Goal: Task Accomplishment & Management: Use online tool/utility

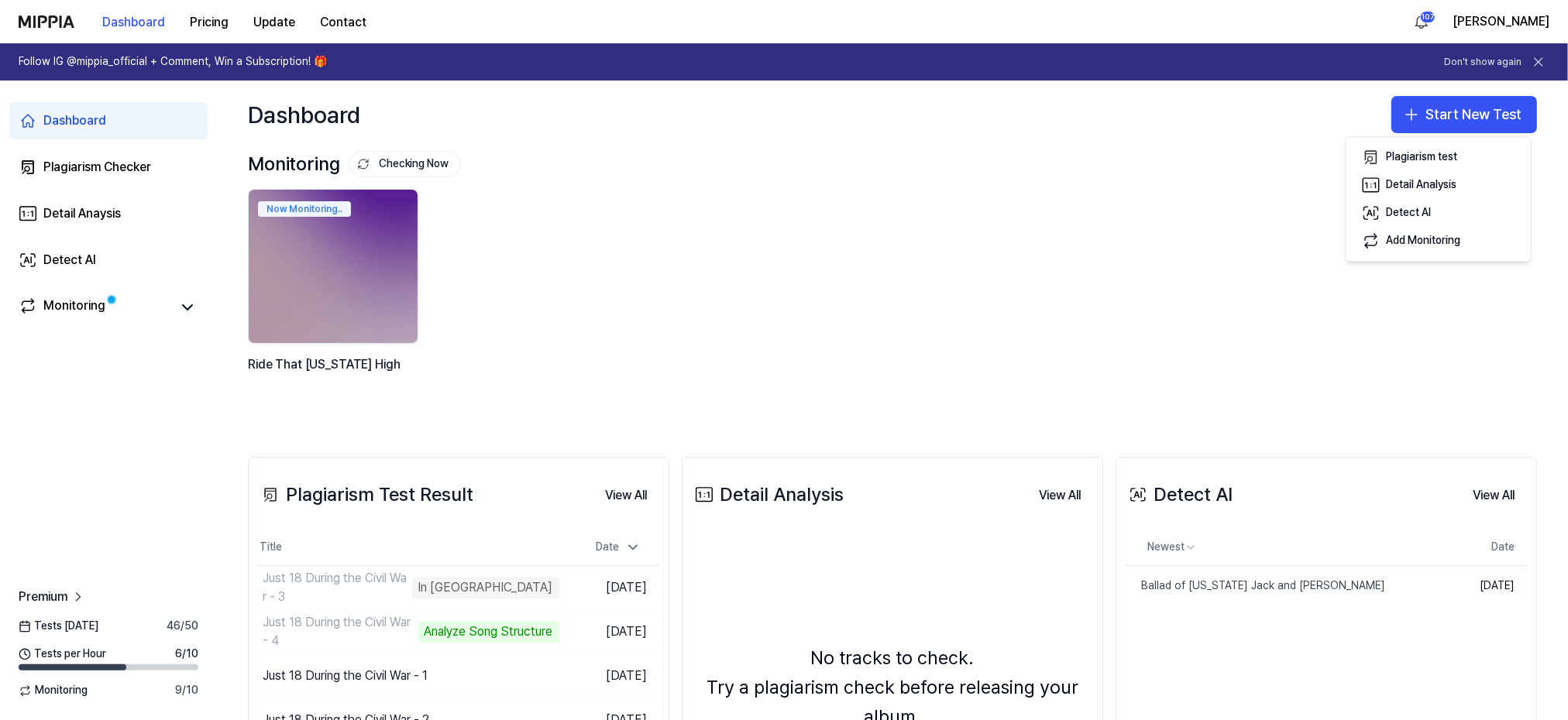
scroll to position [103, 0]
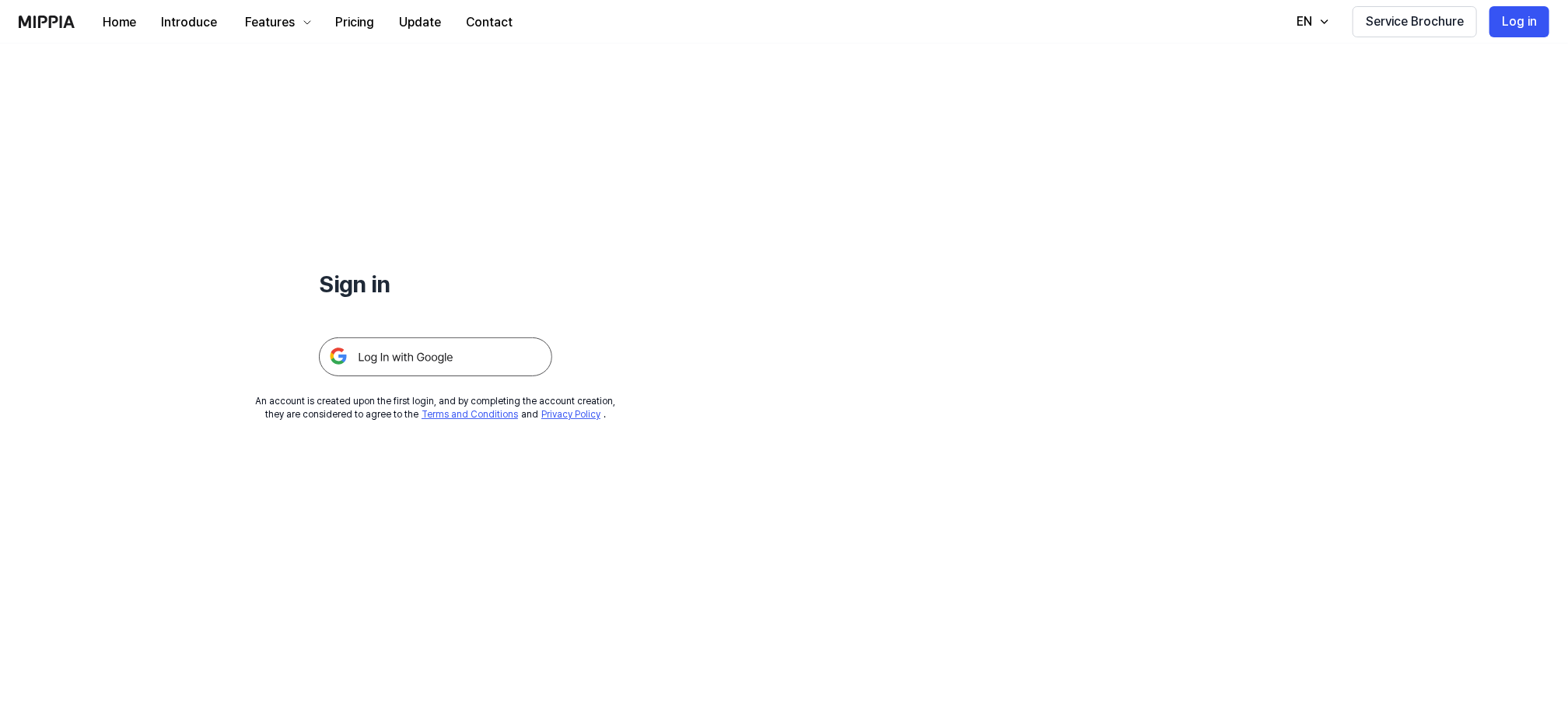
click at [403, 359] on img at bounding box center [436, 356] width 234 height 39
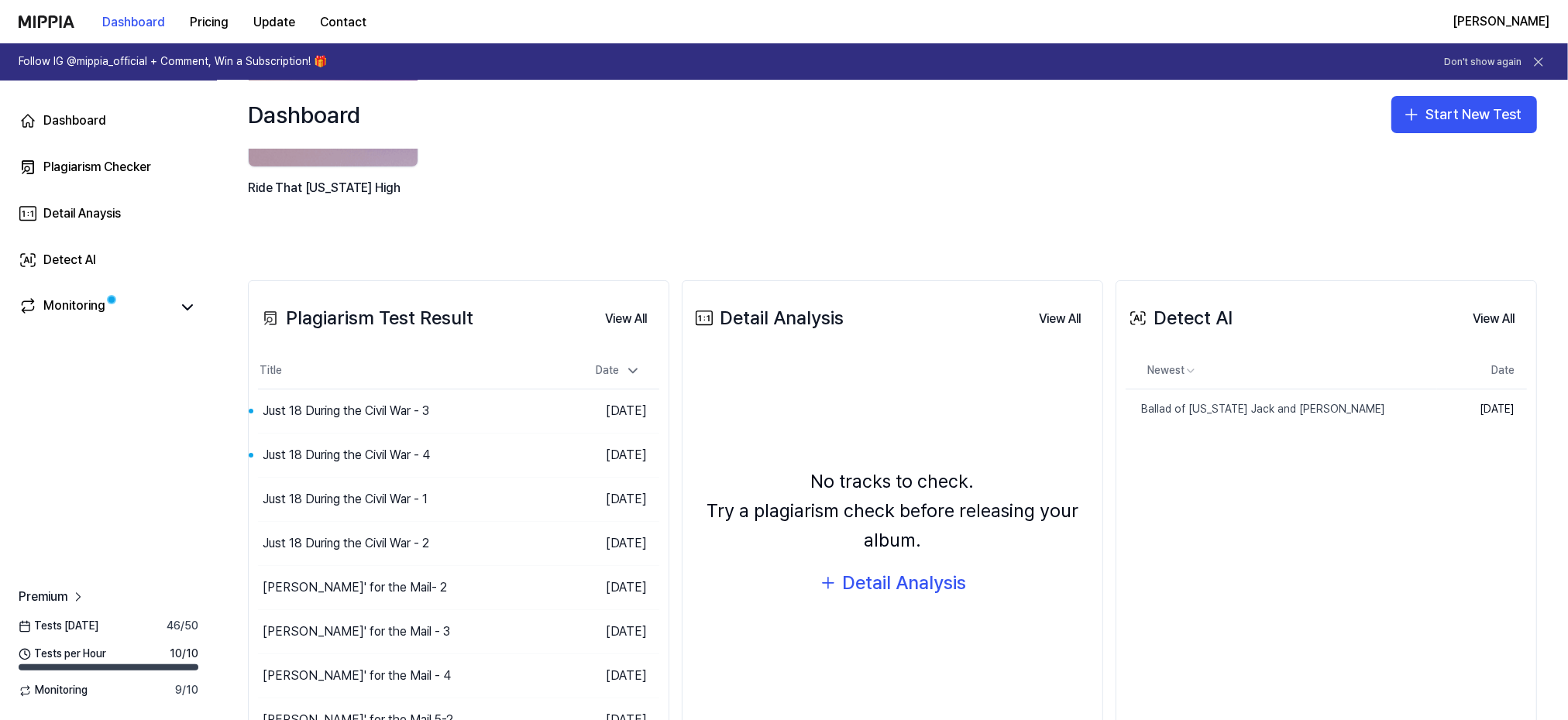
scroll to position [207, 0]
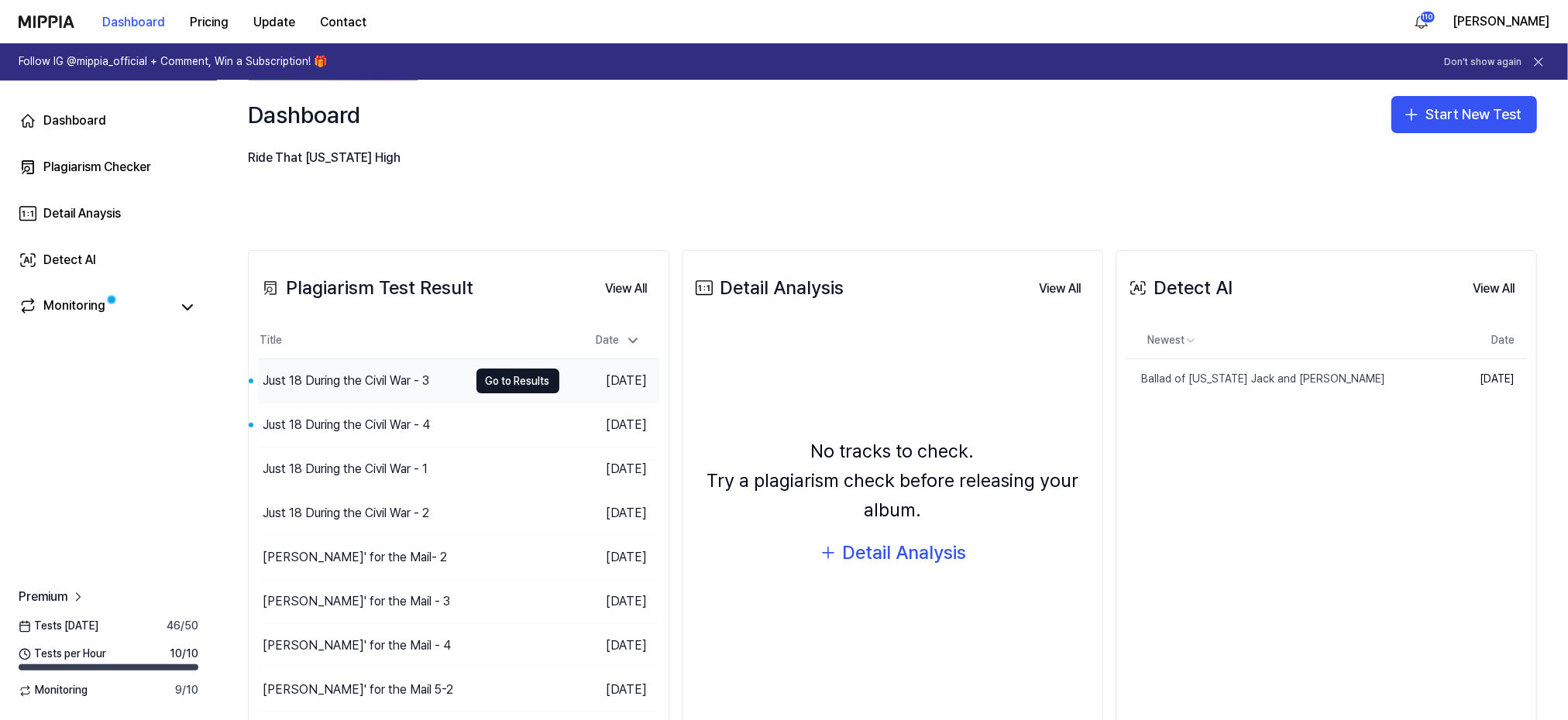
click at [339, 383] on div "Just 18 During the Civil War - 3" at bounding box center [345, 381] width 166 height 19
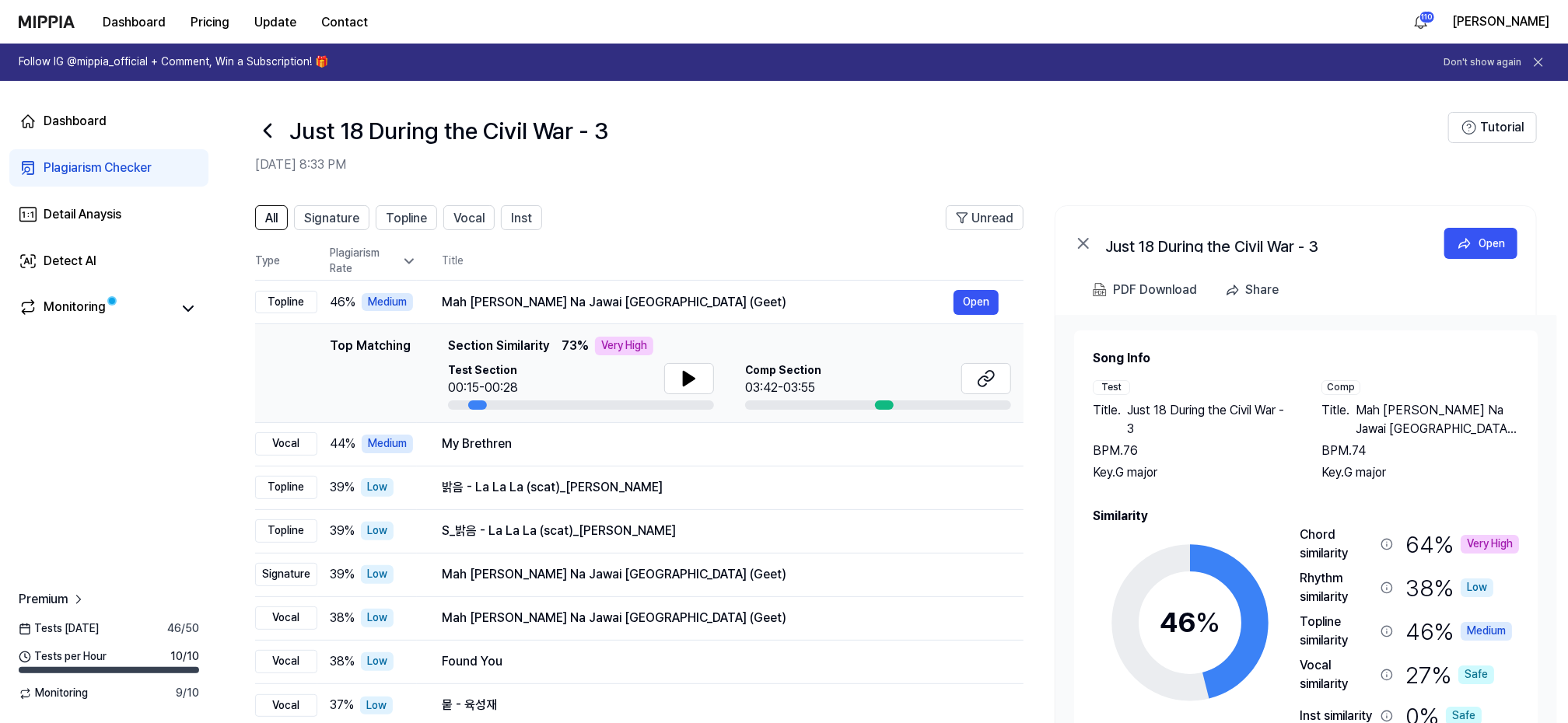
click at [256, 129] on icon at bounding box center [268, 131] width 25 height 25
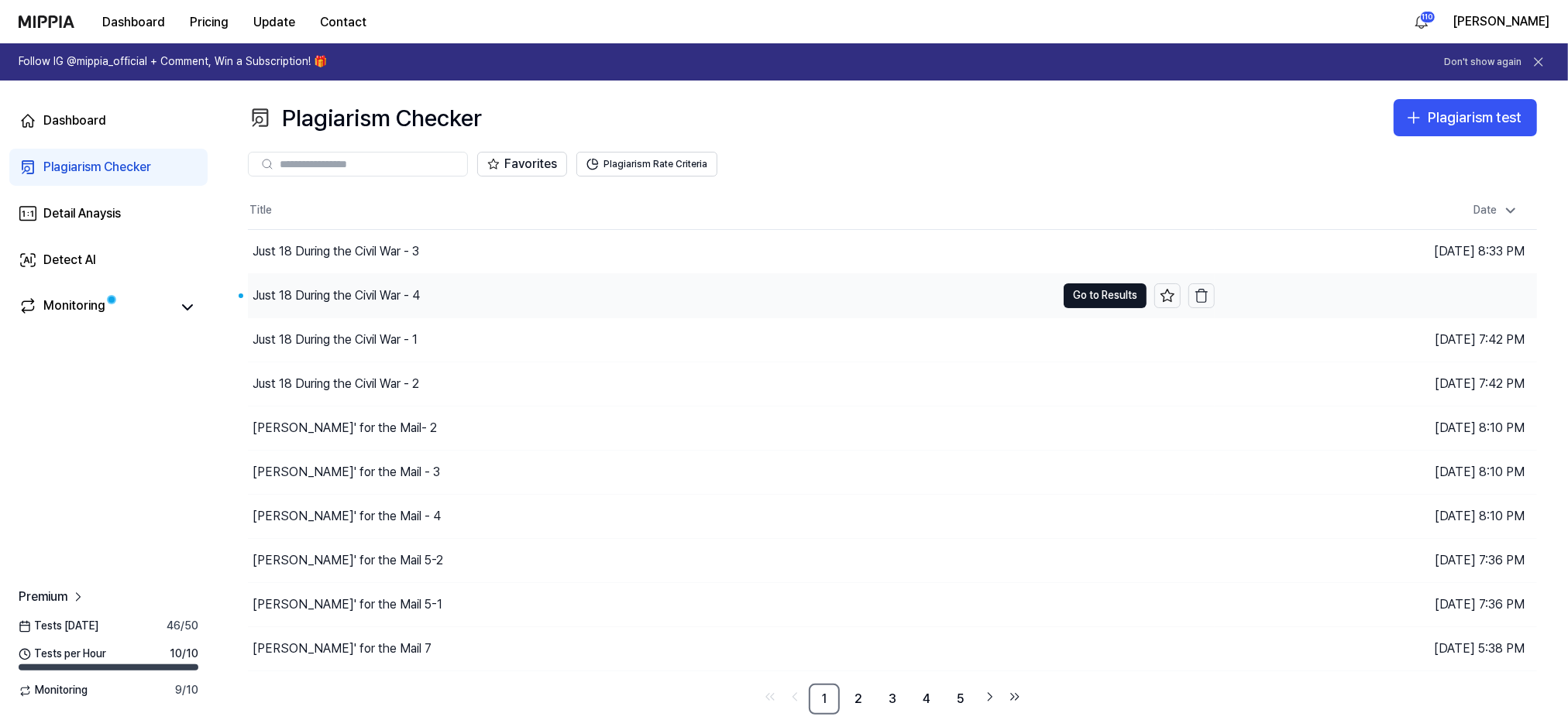
click at [347, 288] on div "Just 18 During the Civil War - 4" at bounding box center [336, 296] width 167 height 19
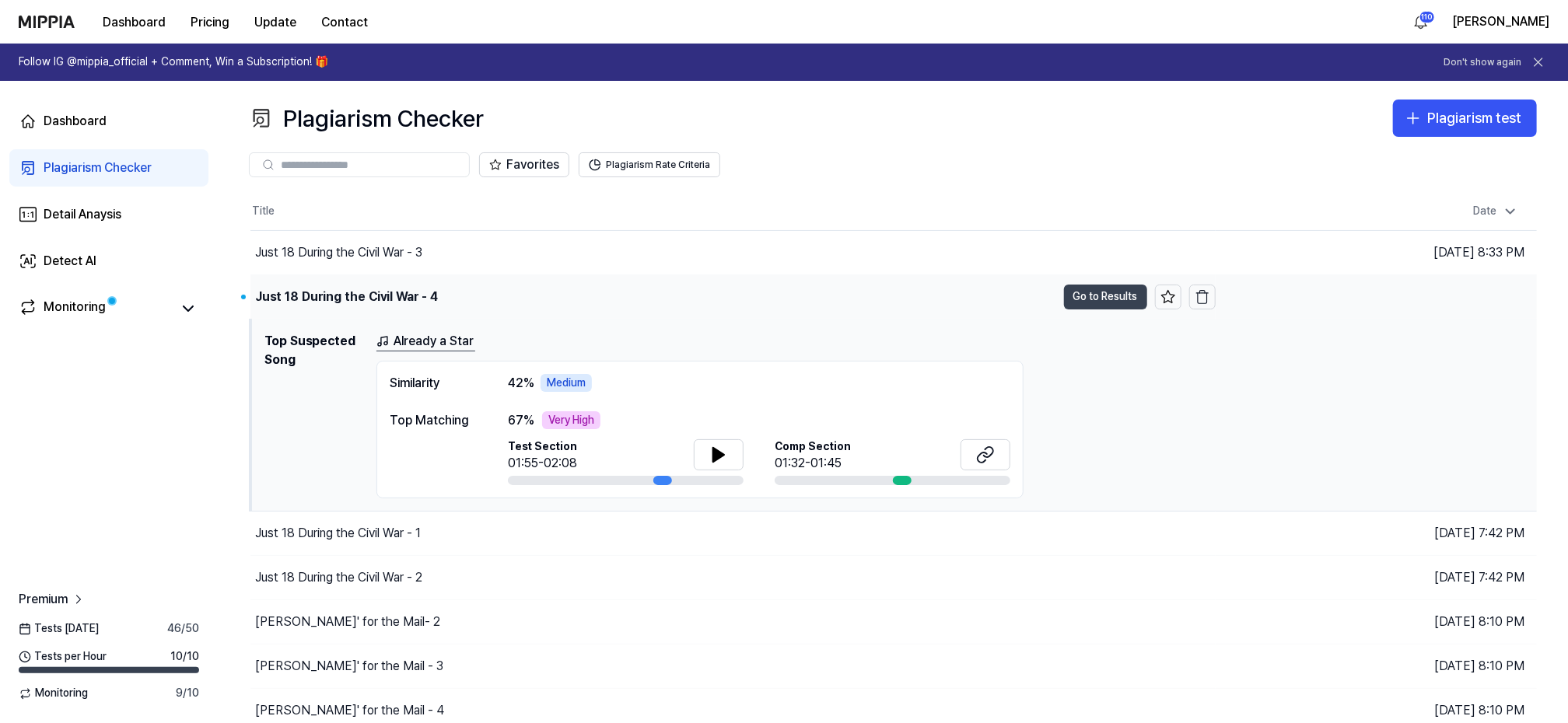
click at [1104, 294] on button "Go to Results" at bounding box center [1106, 297] width 83 height 25
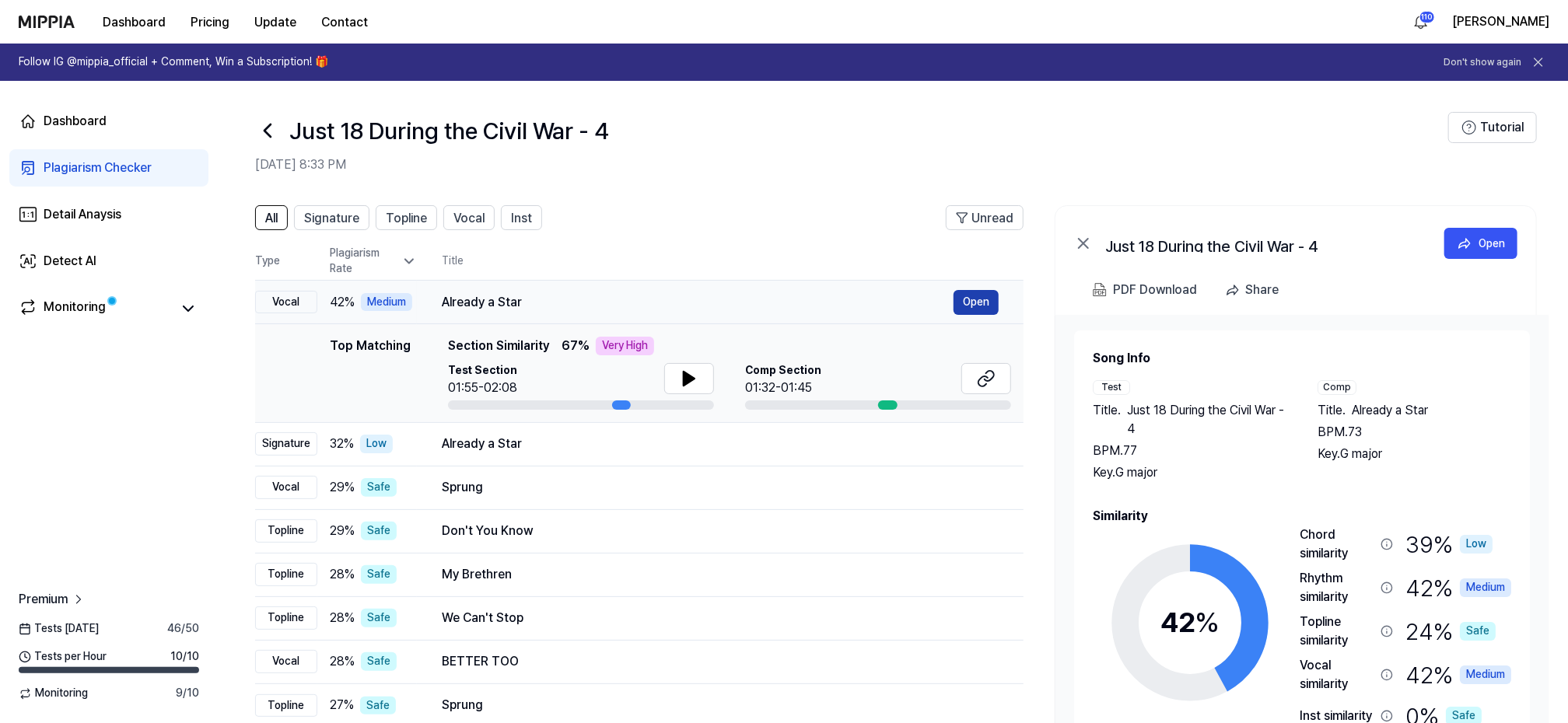
click at [967, 299] on button "Open" at bounding box center [976, 302] width 45 height 25
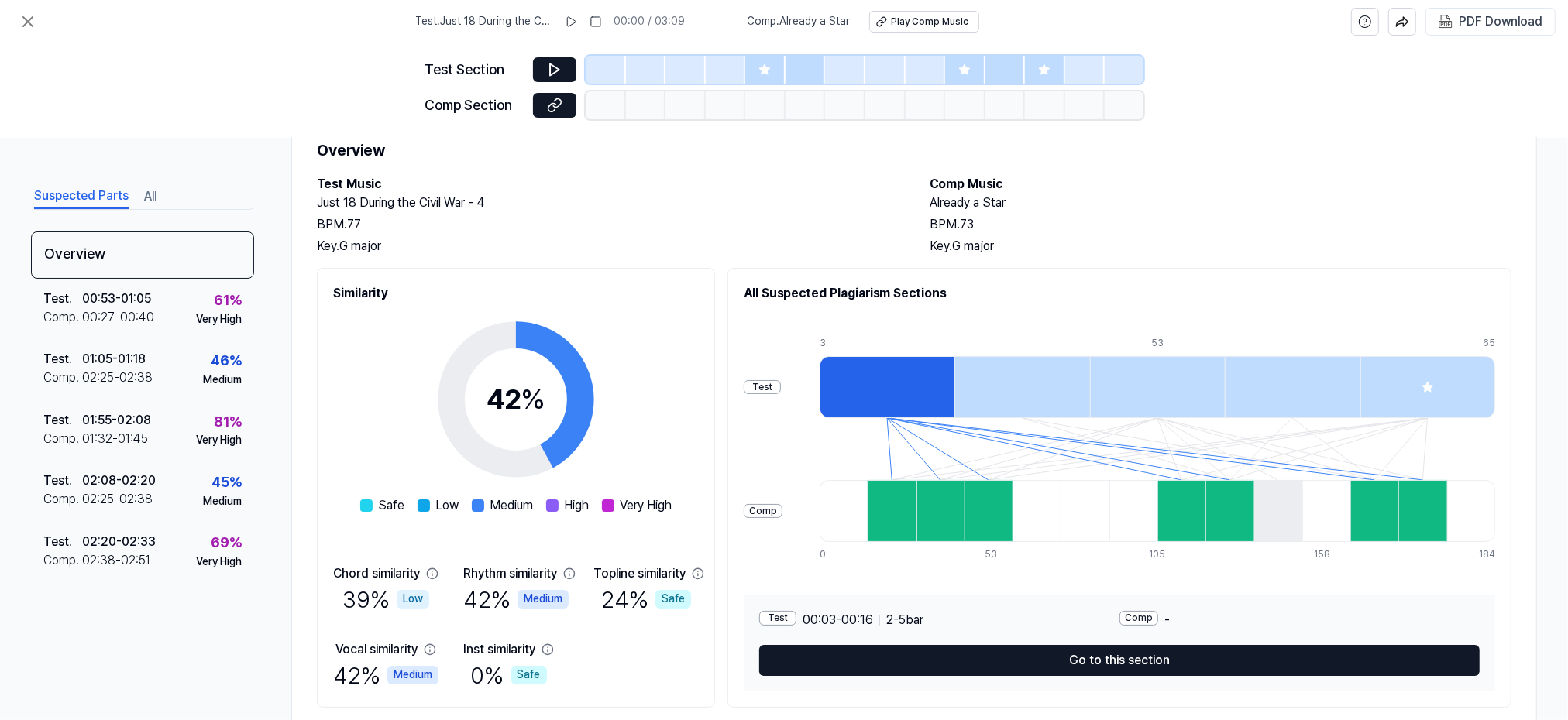
scroll to position [99, 0]
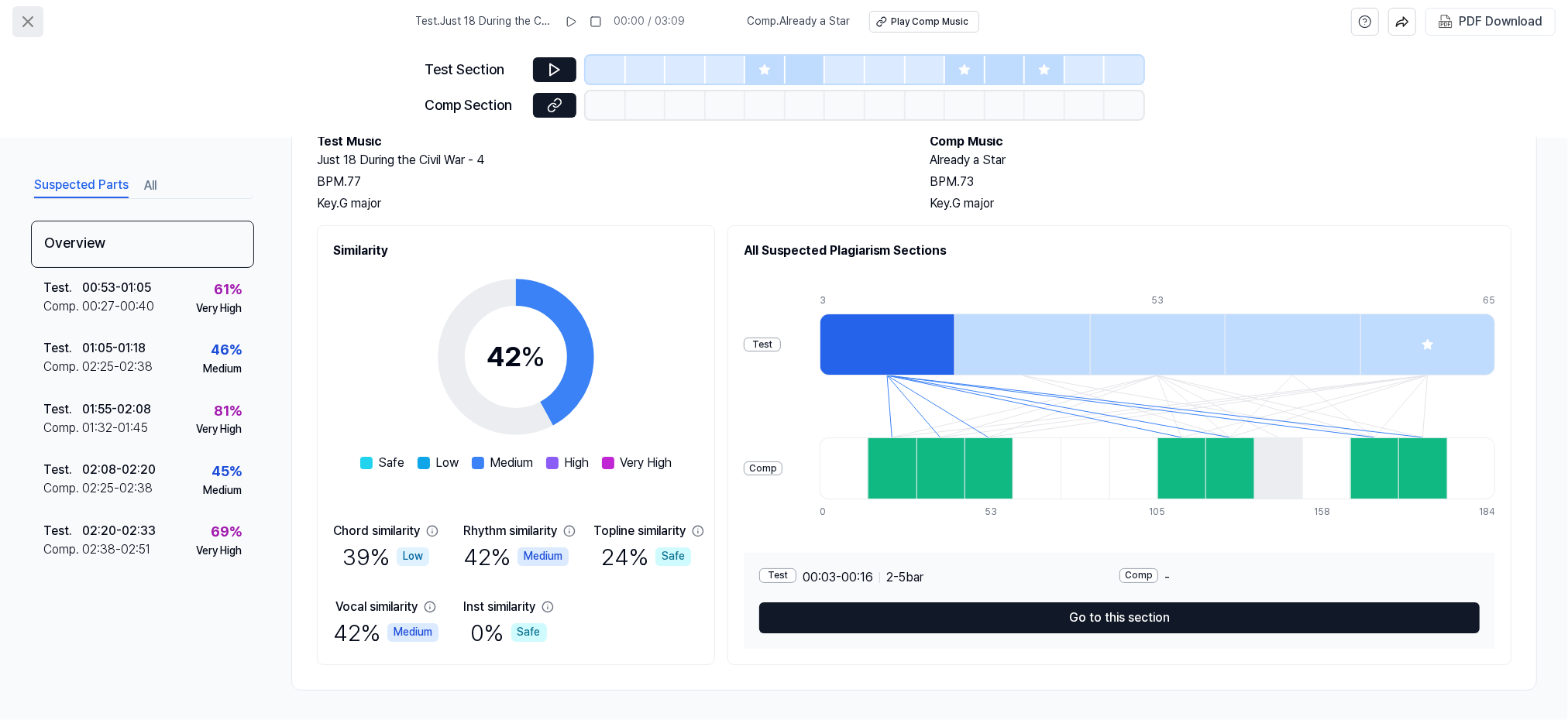
click at [22, 19] on icon at bounding box center [28, 22] width 19 height 19
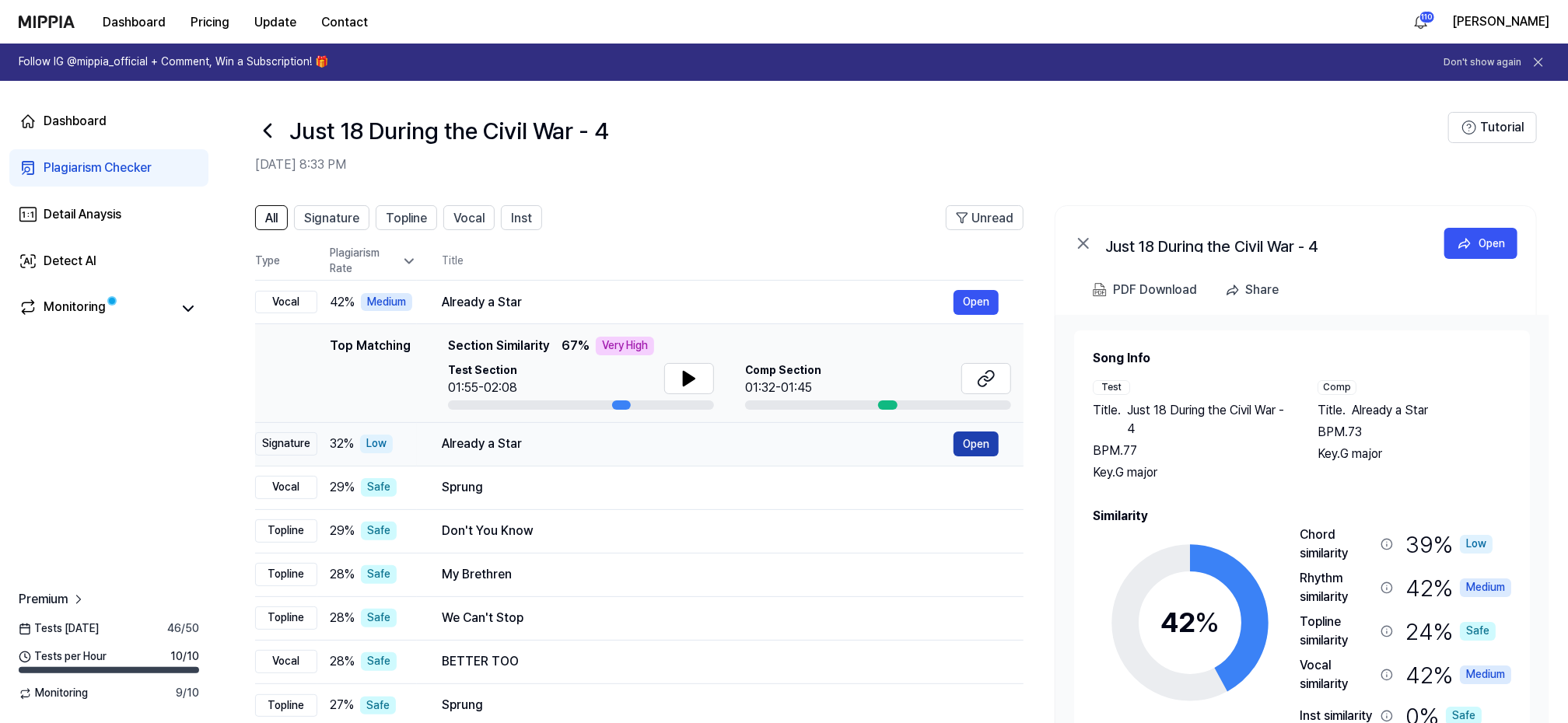
click at [988, 445] on button "Open" at bounding box center [976, 444] width 45 height 25
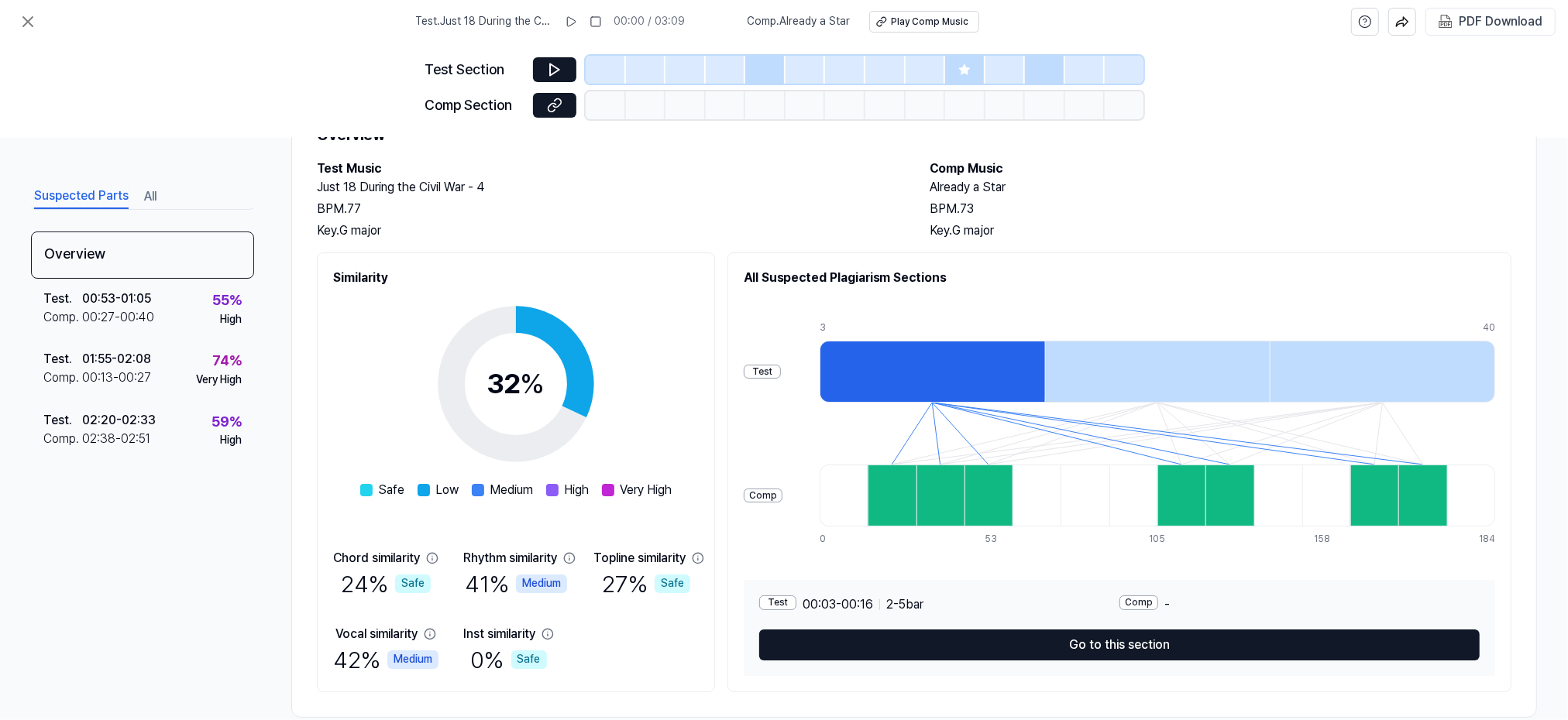
scroll to position [99, 0]
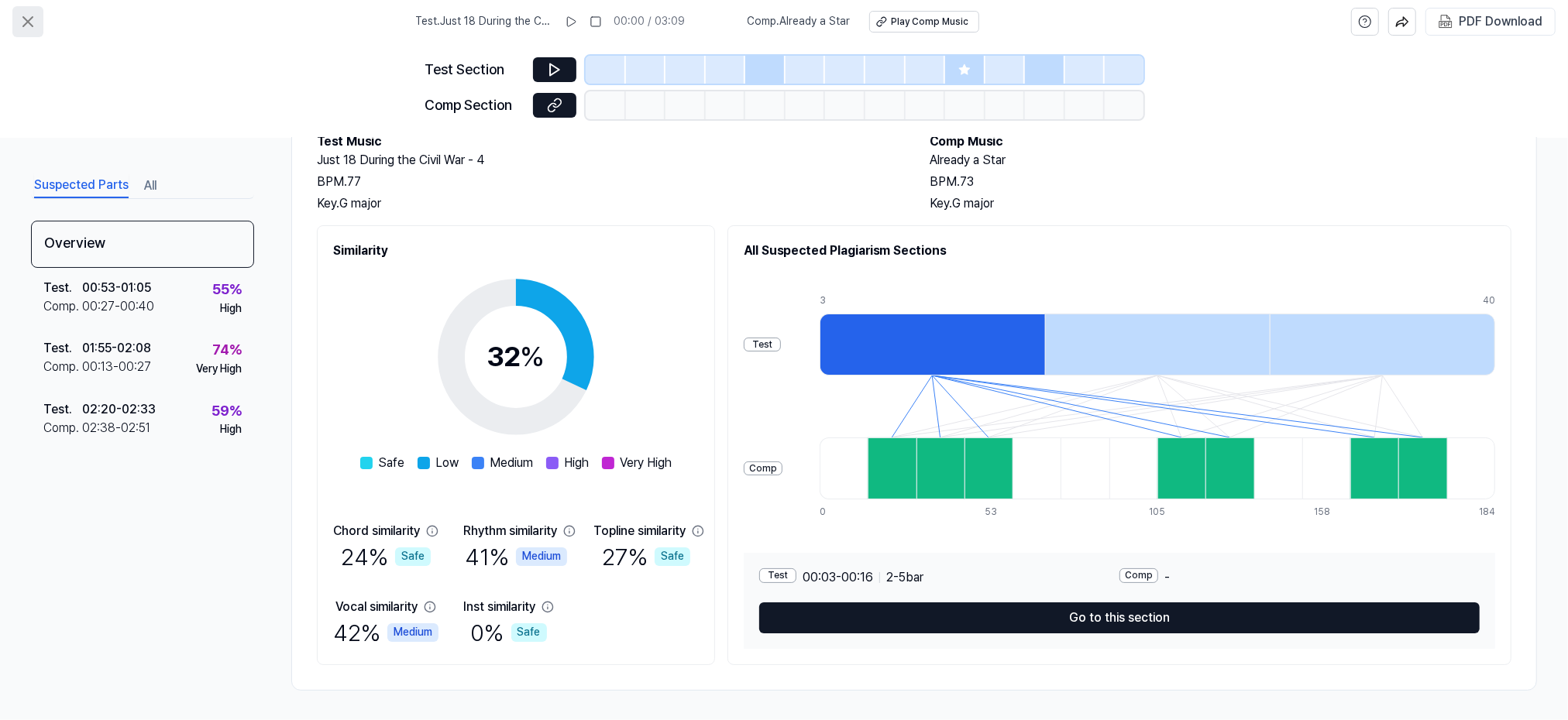
click at [34, 19] on icon at bounding box center [28, 22] width 19 height 19
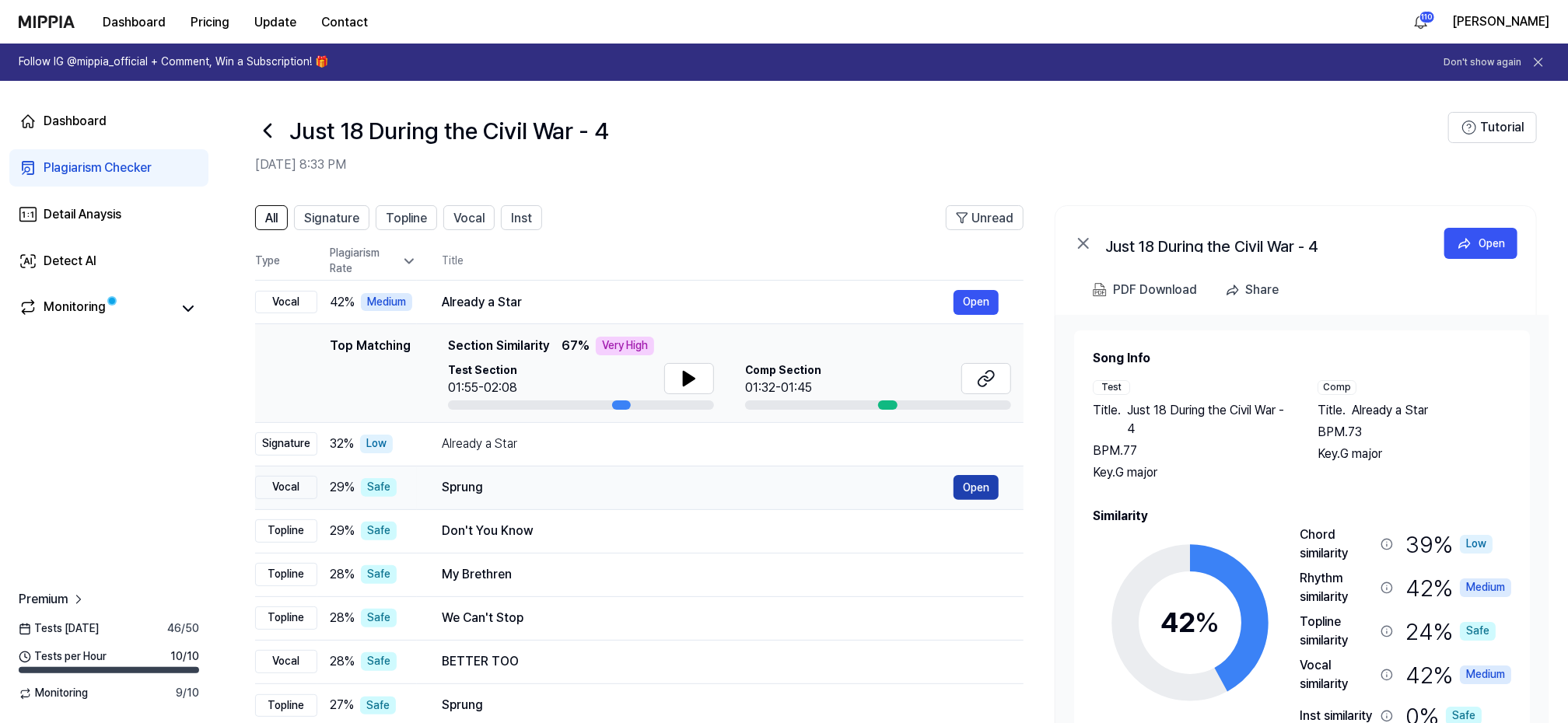
click at [969, 482] on button "Open" at bounding box center [976, 488] width 45 height 25
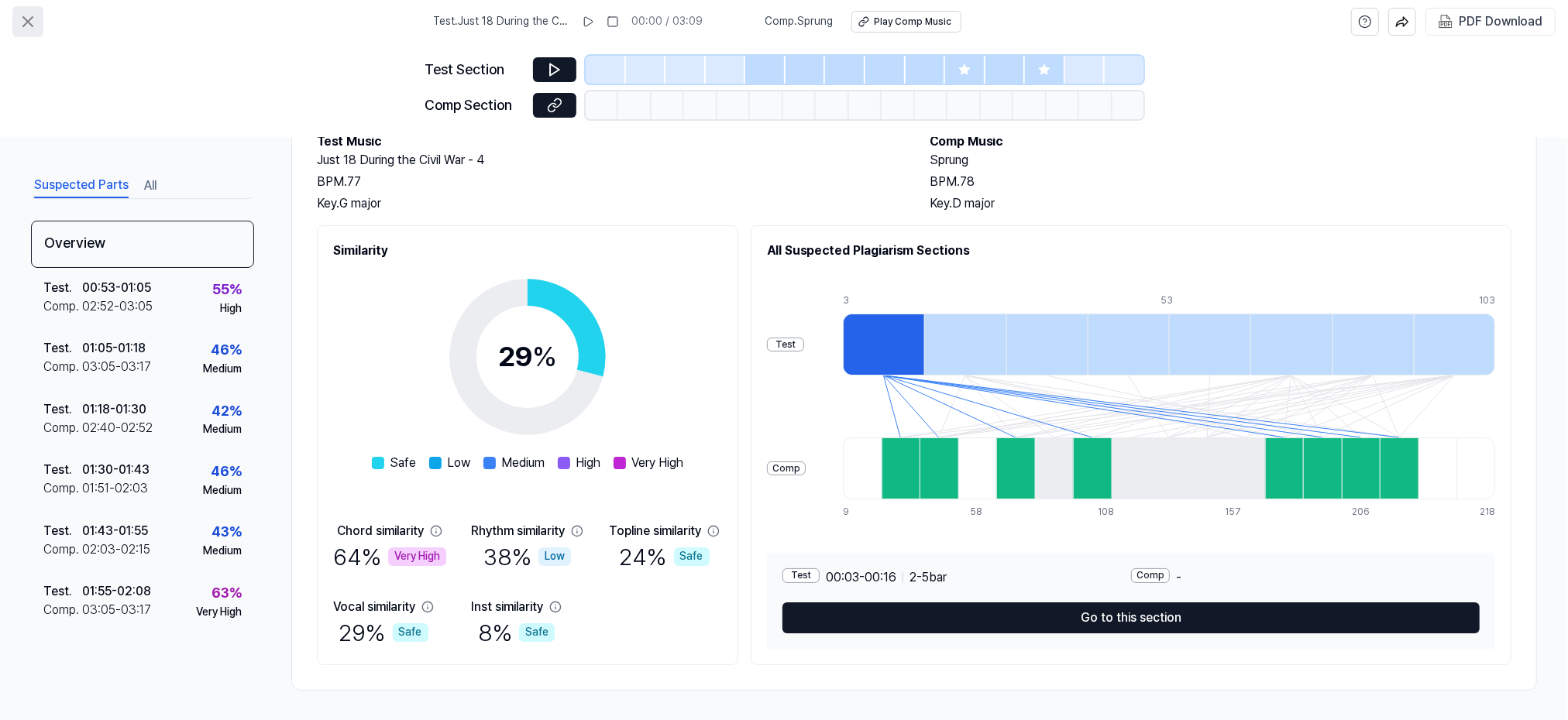
click at [28, 23] on icon at bounding box center [28, 22] width 9 height 9
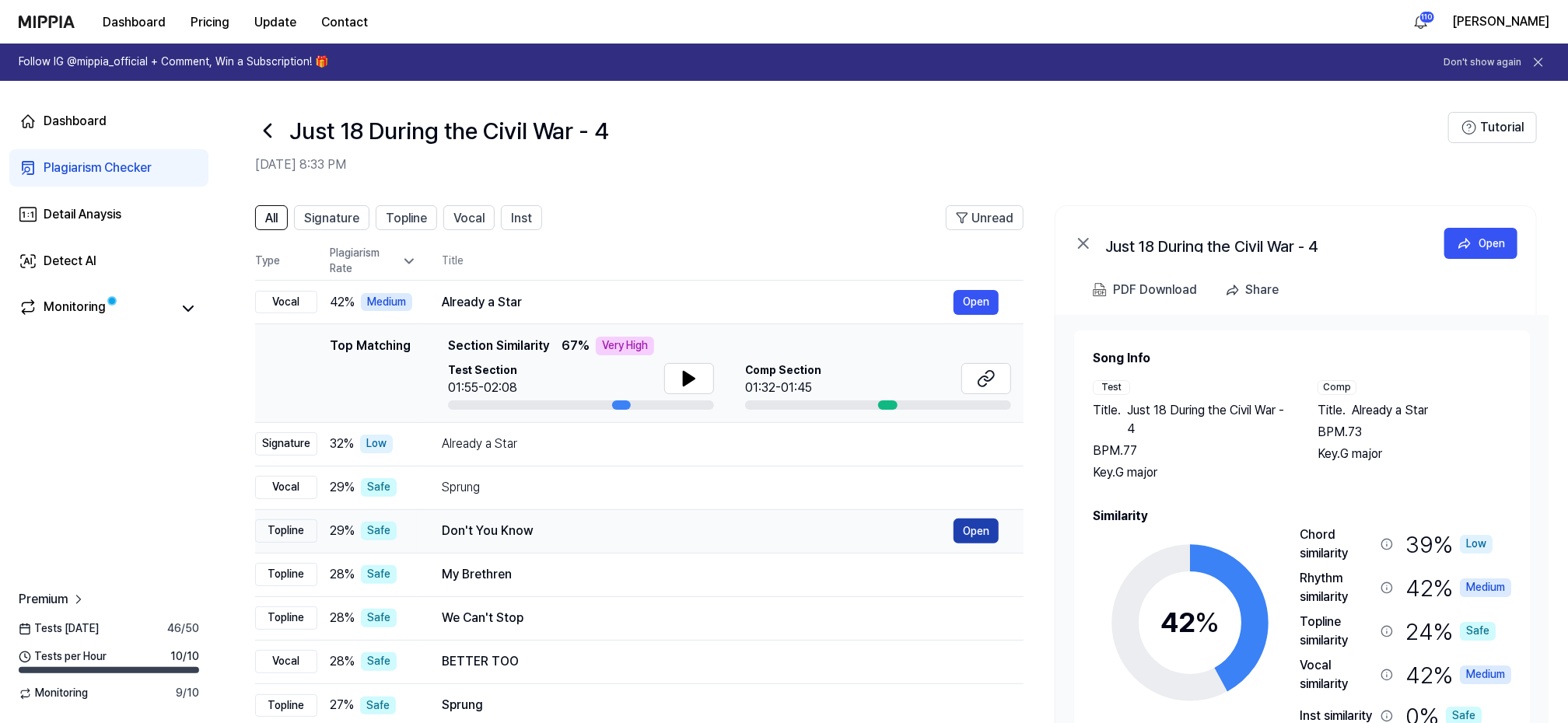
click at [982, 527] on button "Open" at bounding box center [976, 531] width 45 height 25
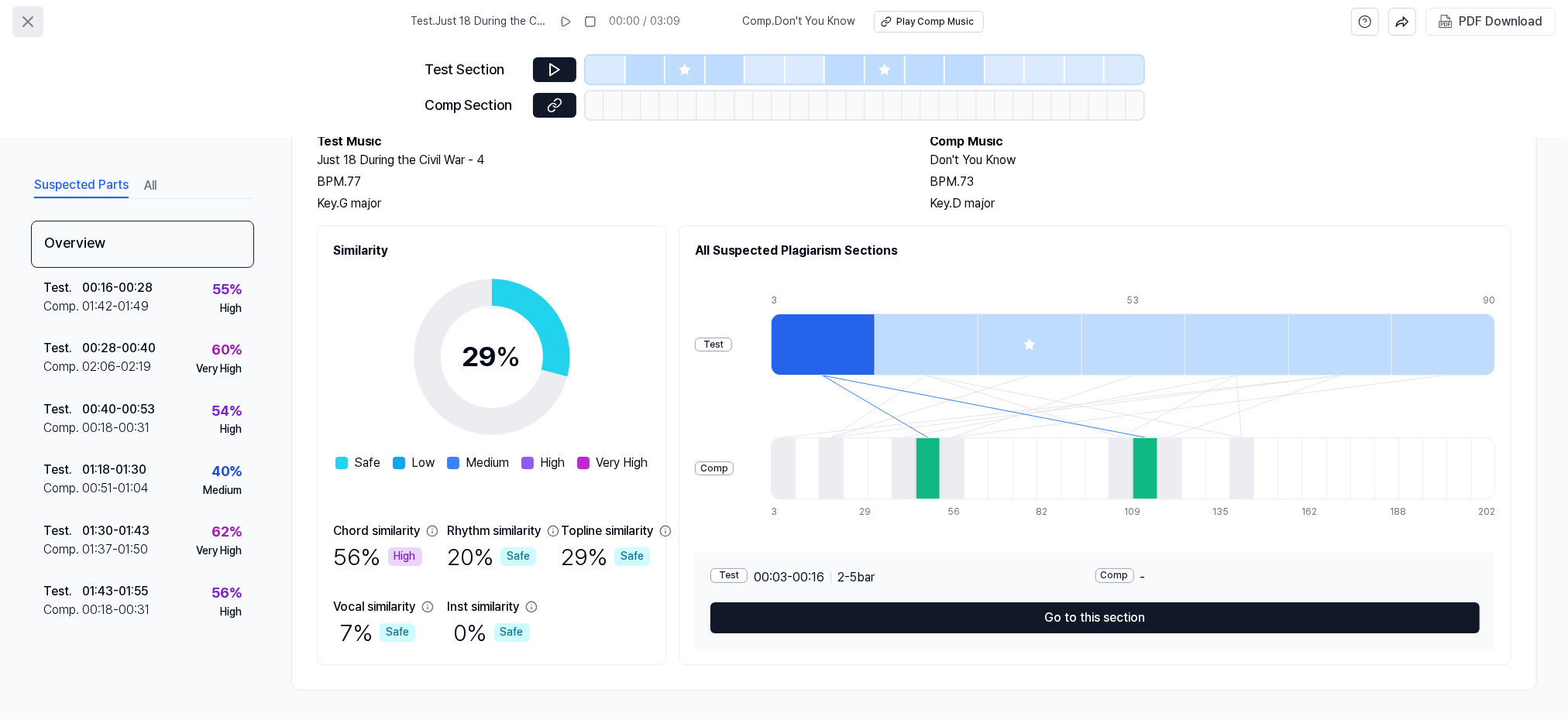
click at [28, 18] on icon at bounding box center [28, 22] width 19 height 19
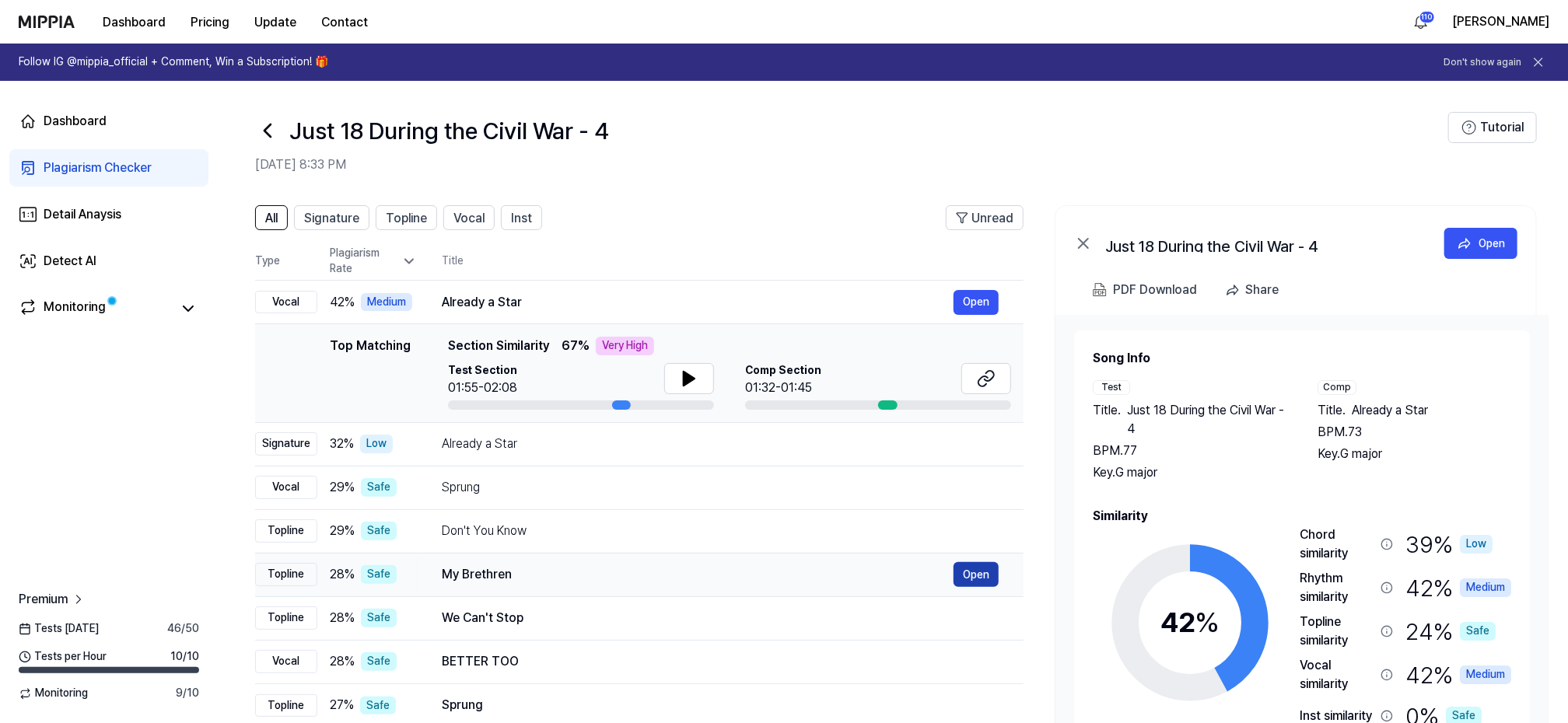
click at [968, 572] on button "Open" at bounding box center [976, 574] width 45 height 25
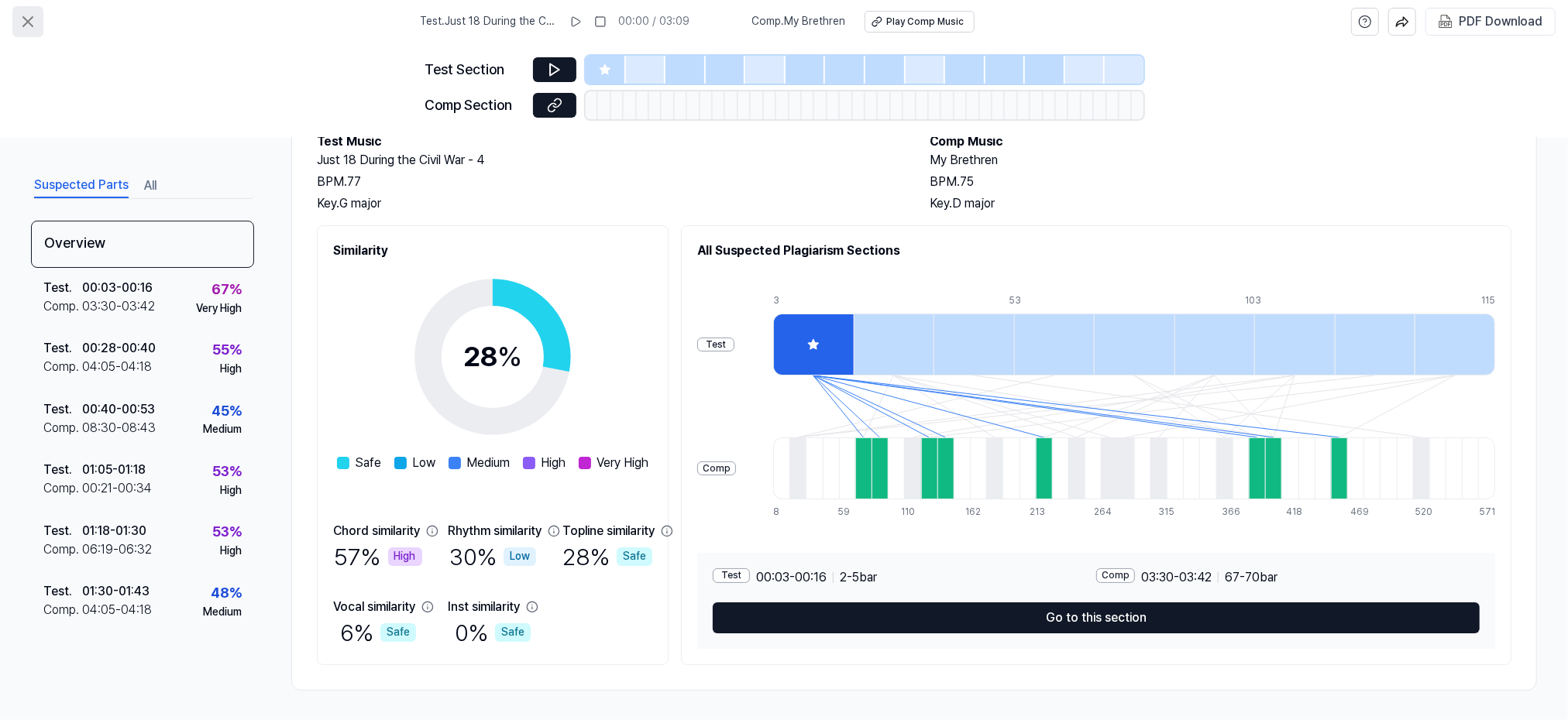
click at [32, 17] on icon at bounding box center [28, 22] width 19 height 19
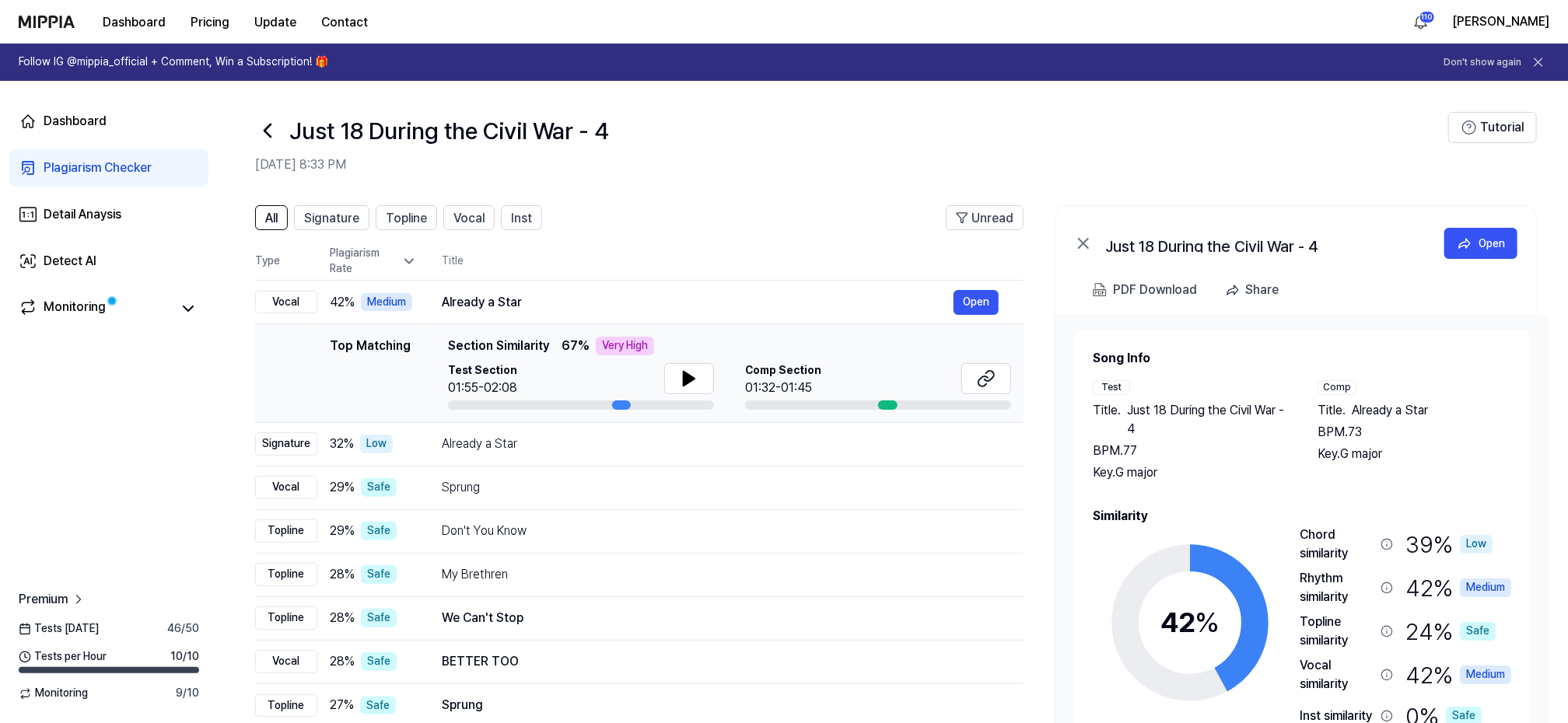
click at [269, 127] on icon at bounding box center [267, 131] width 7 height 12
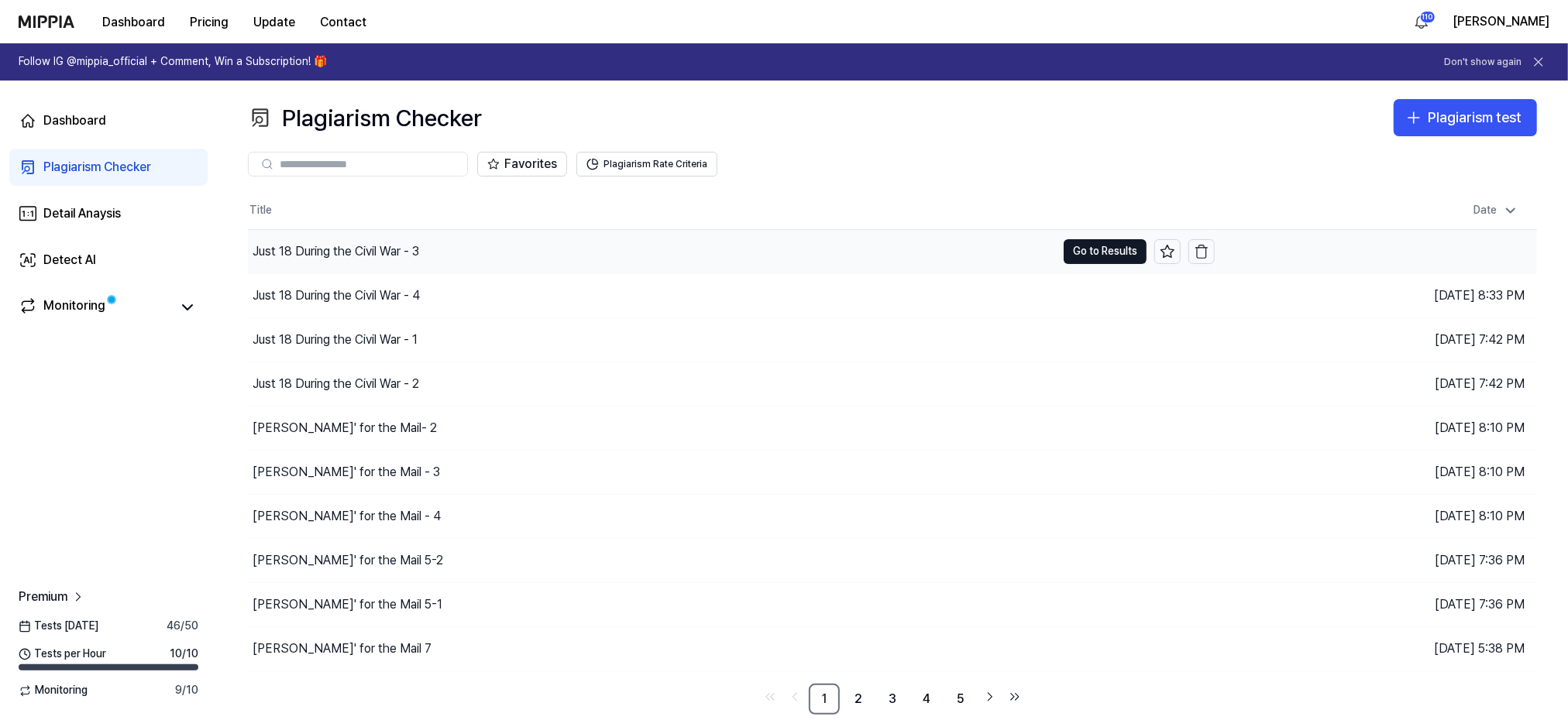
click at [338, 247] on div "Just 18 During the Civil War - 3" at bounding box center [335, 251] width 166 height 19
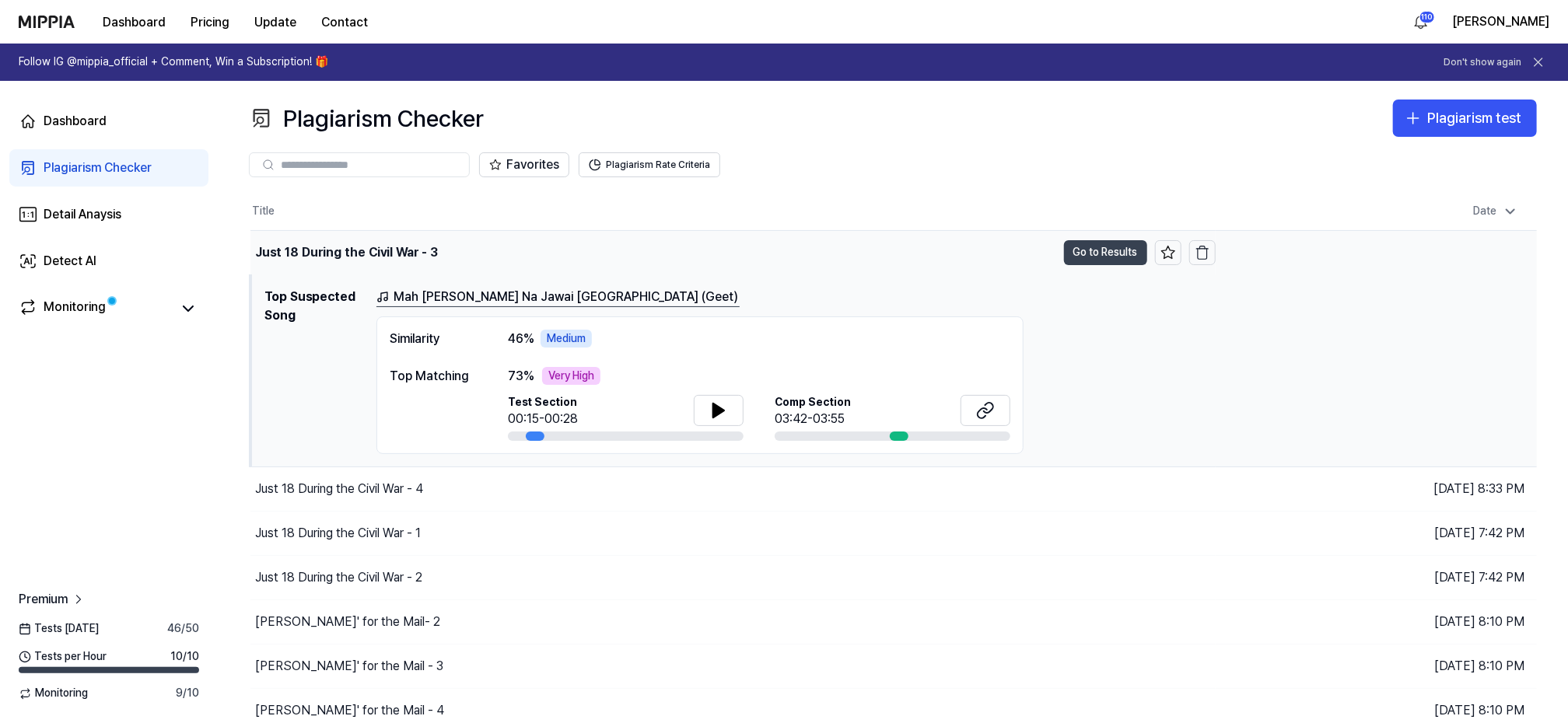
click at [1105, 248] on button "Go to Results" at bounding box center [1106, 252] width 83 height 25
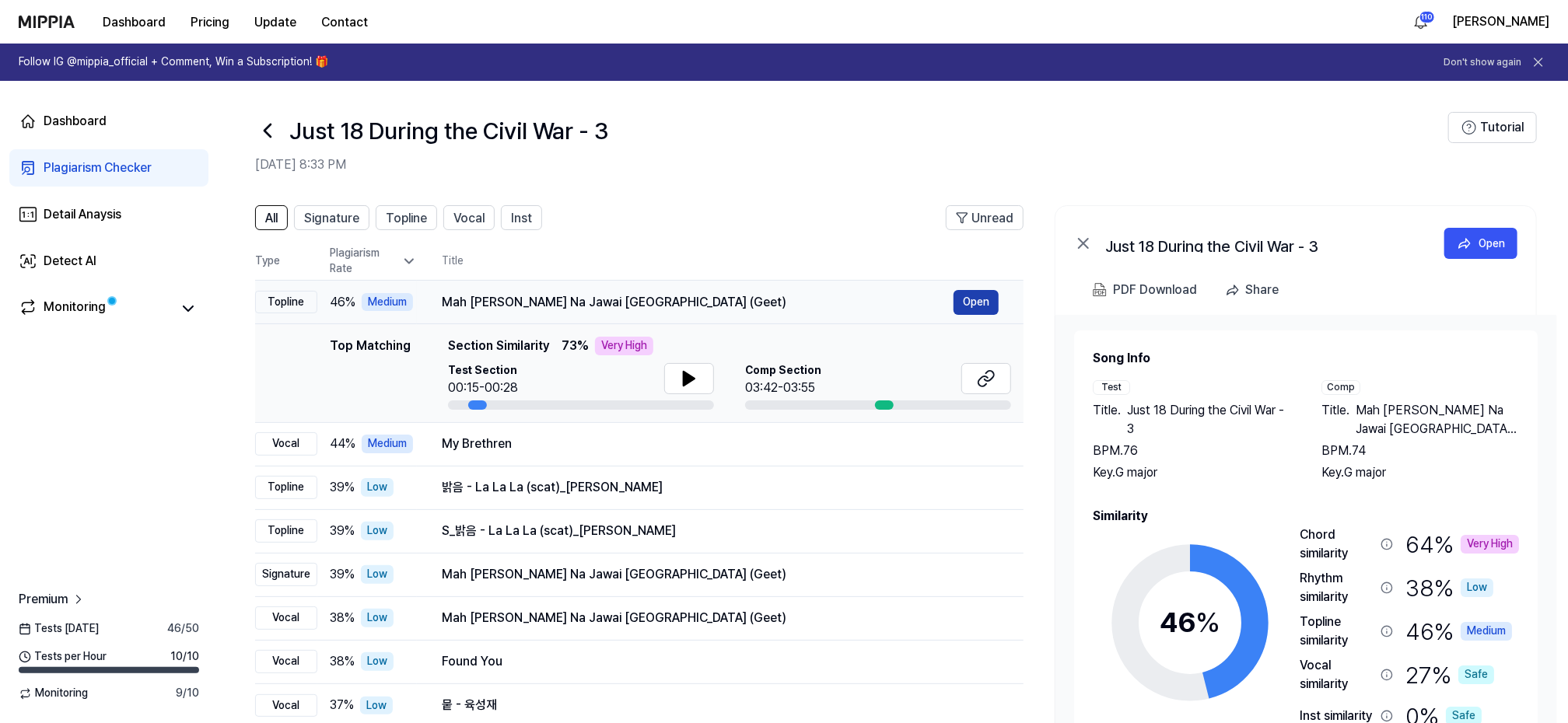
click at [978, 294] on button "Open" at bounding box center [976, 302] width 45 height 25
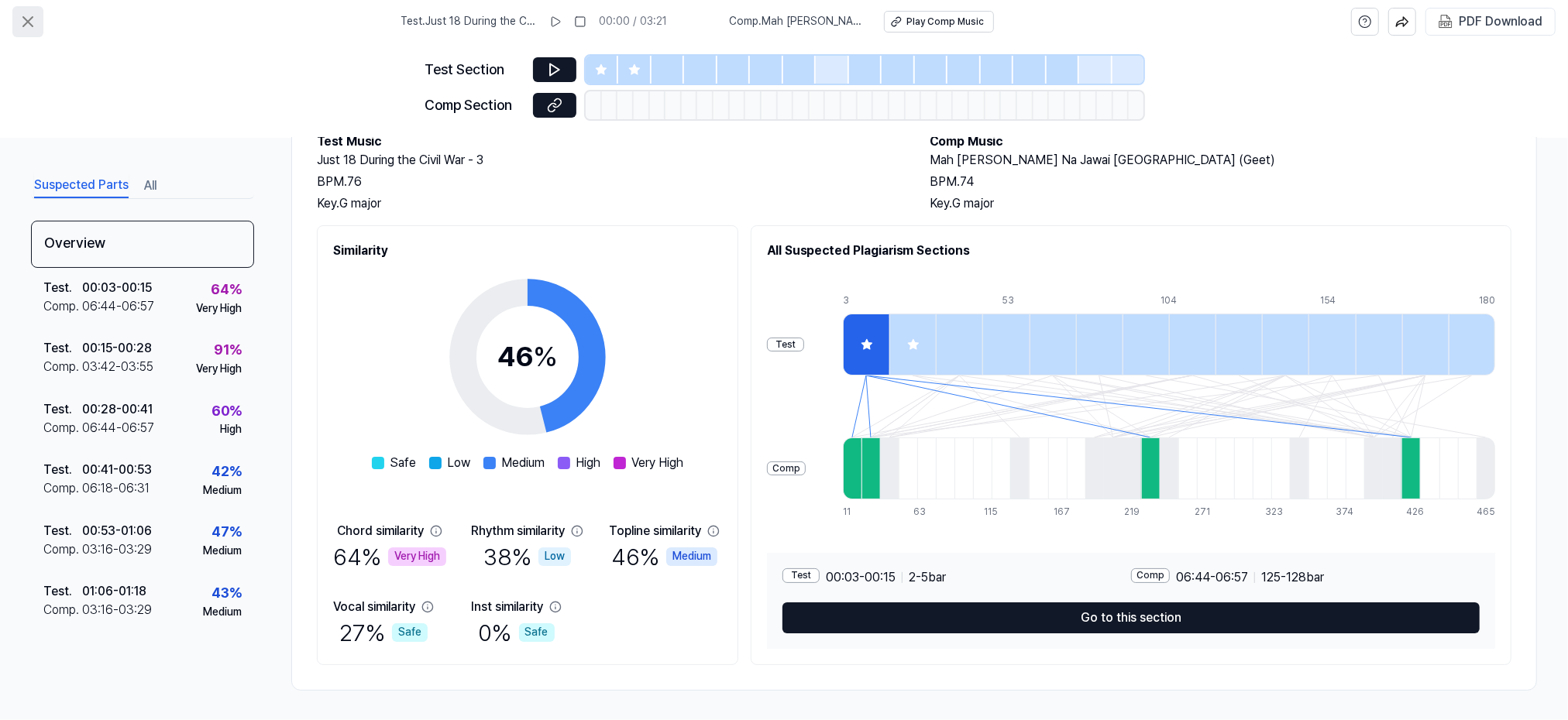
click at [28, 14] on icon at bounding box center [28, 22] width 19 height 19
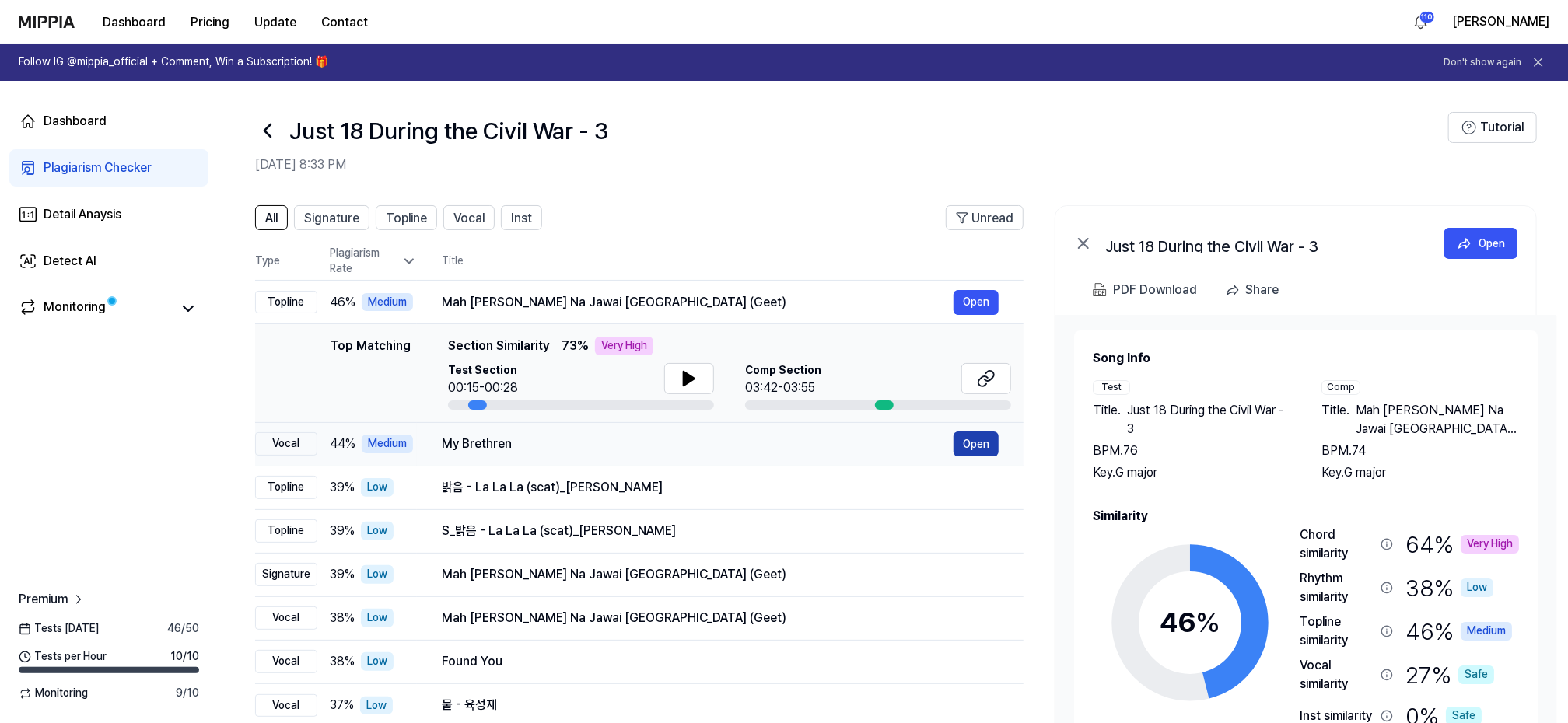
click at [975, 441] on button "Open" at bounding box center [976, 444] width 45 height 25
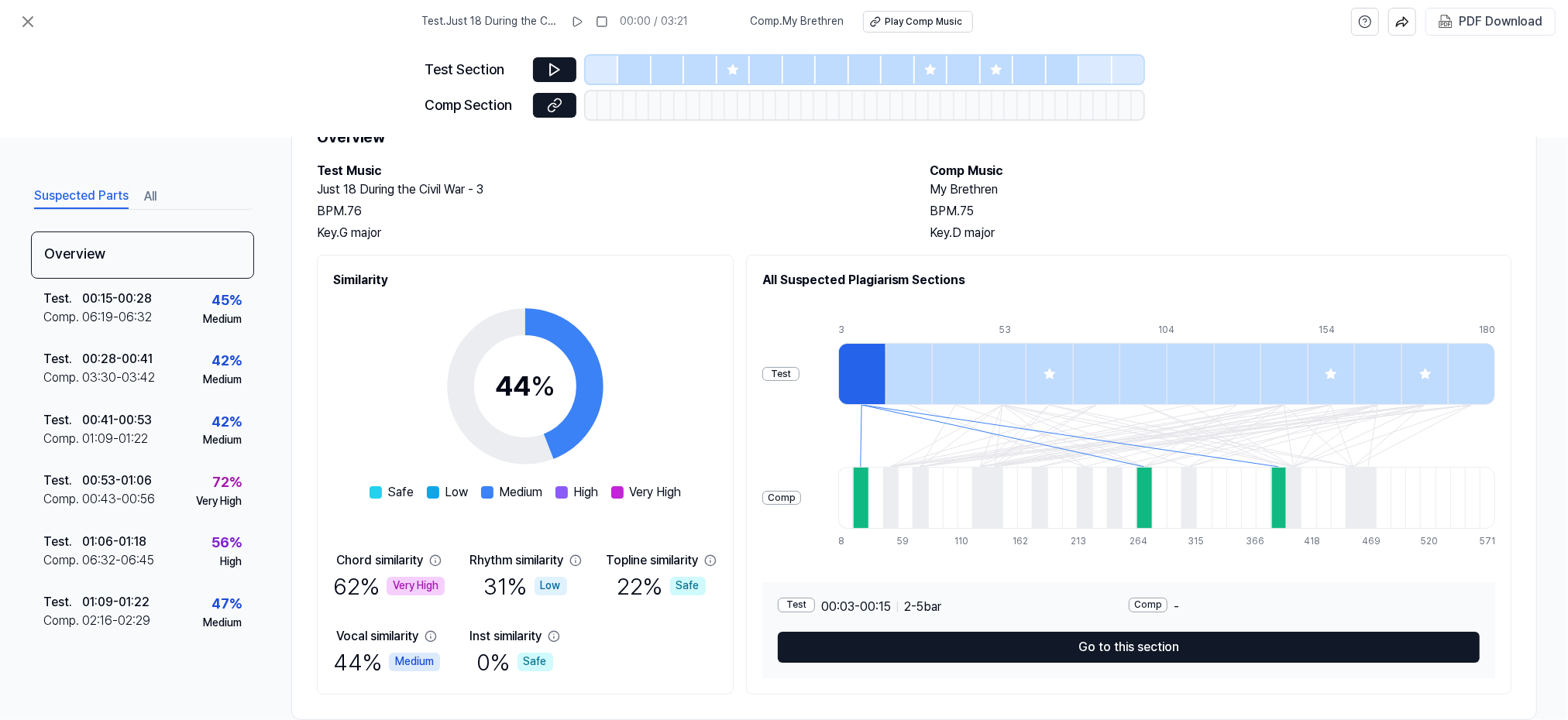
scroll to position [99, 0]
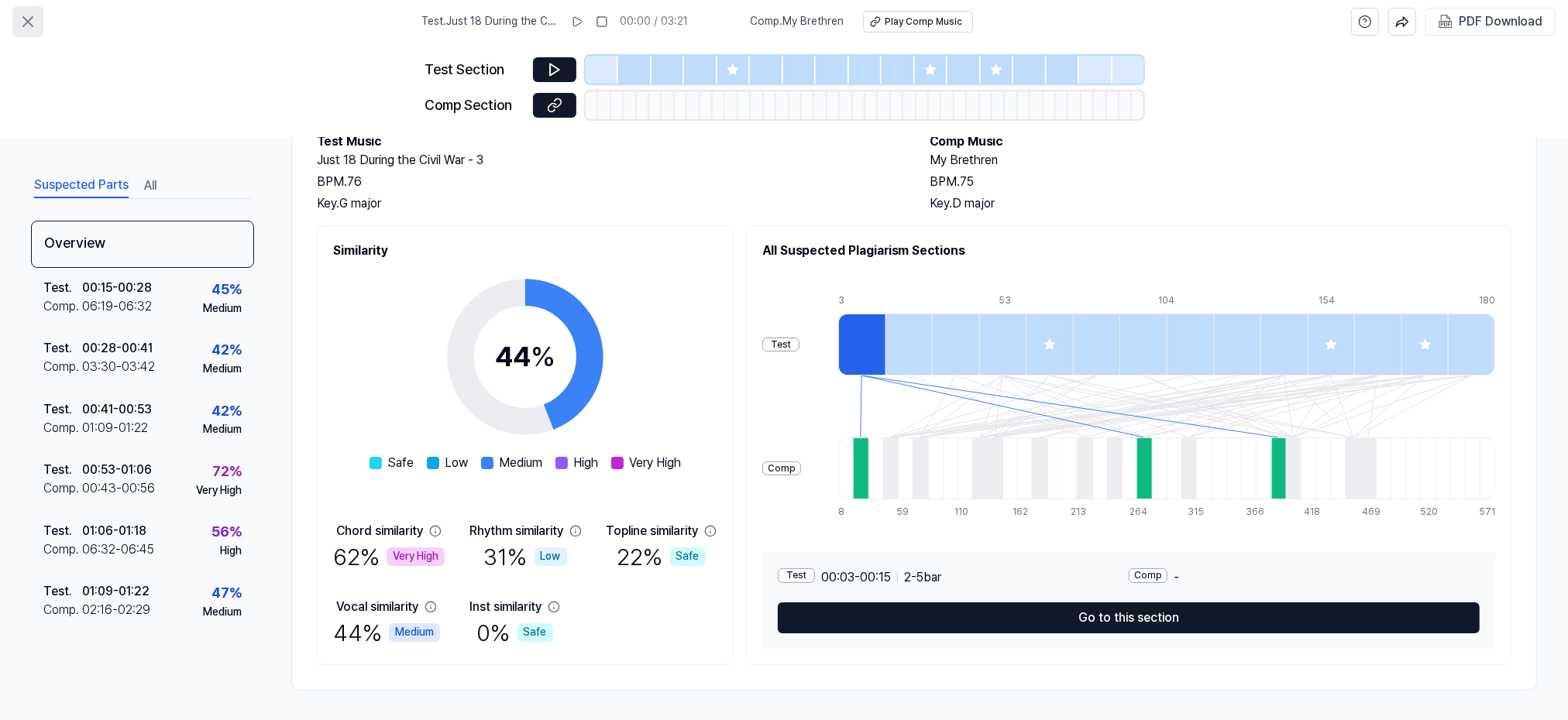
click at [28, 15] on icon at bounding box center [28, 22] width 19 height 19
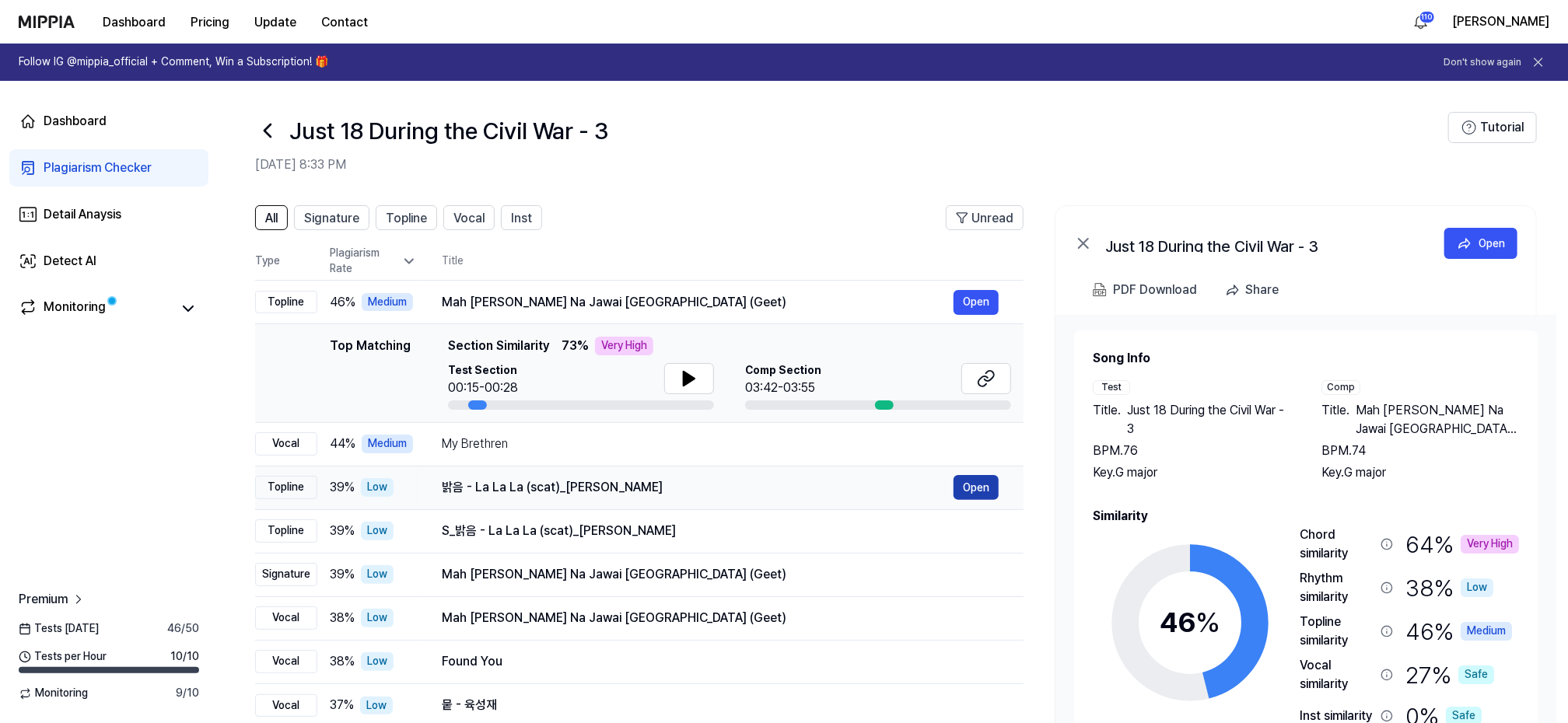
click at [978, 484] on button "Open" at bounding box center [976, 488] width 45 height 25
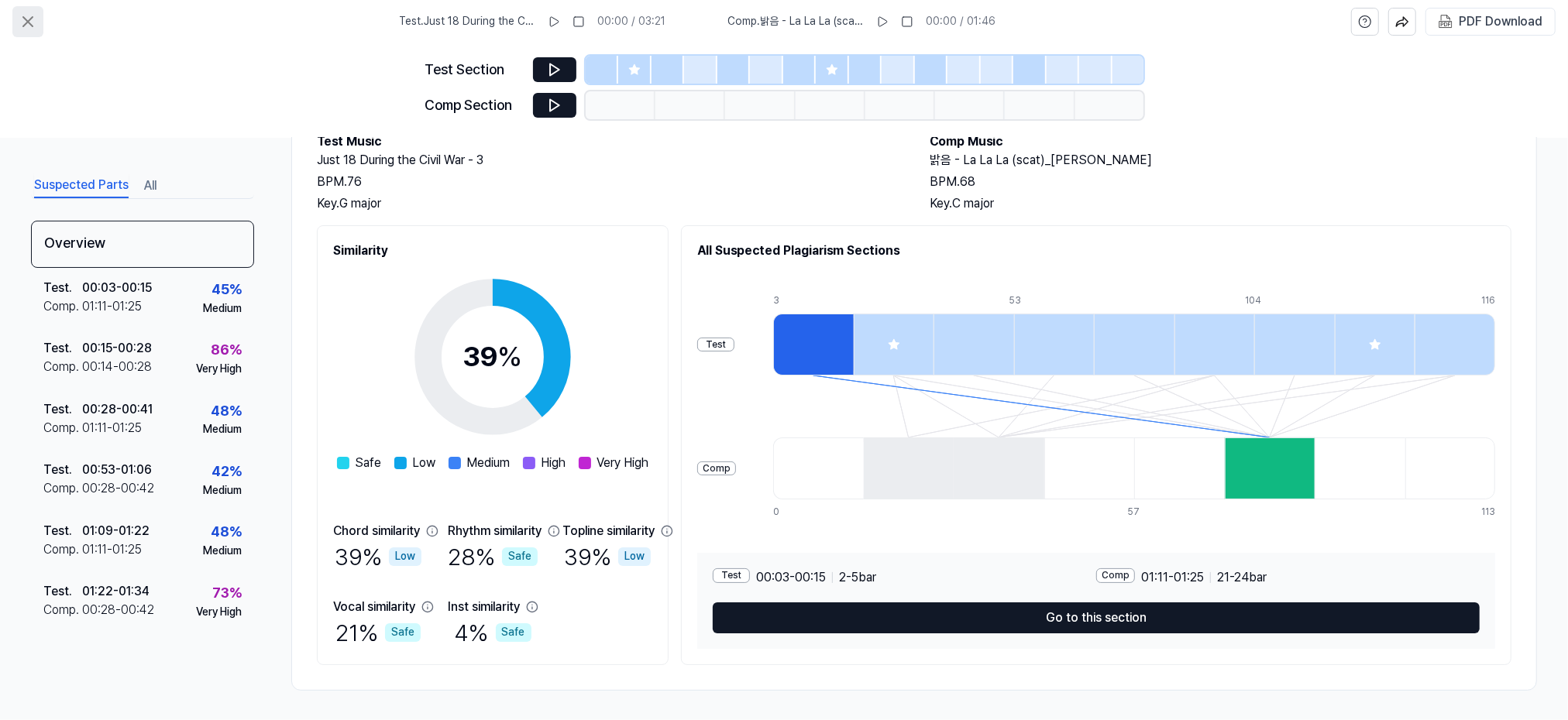
click at [24, 19] on icon at bounding box center [28, 22] width 9 height 9
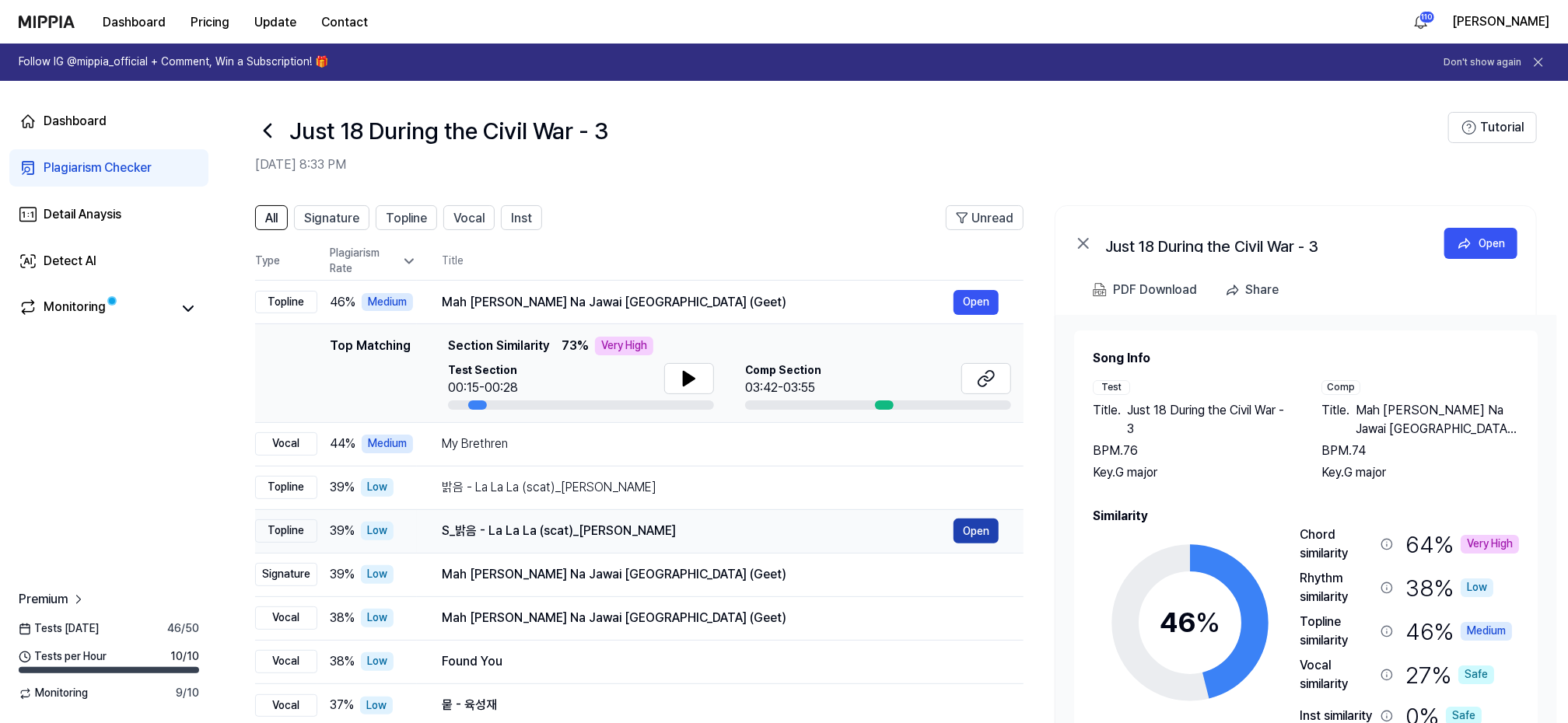
click at [974, 520] on button "Open" at bounding box center [976, 531] width 45 height 25
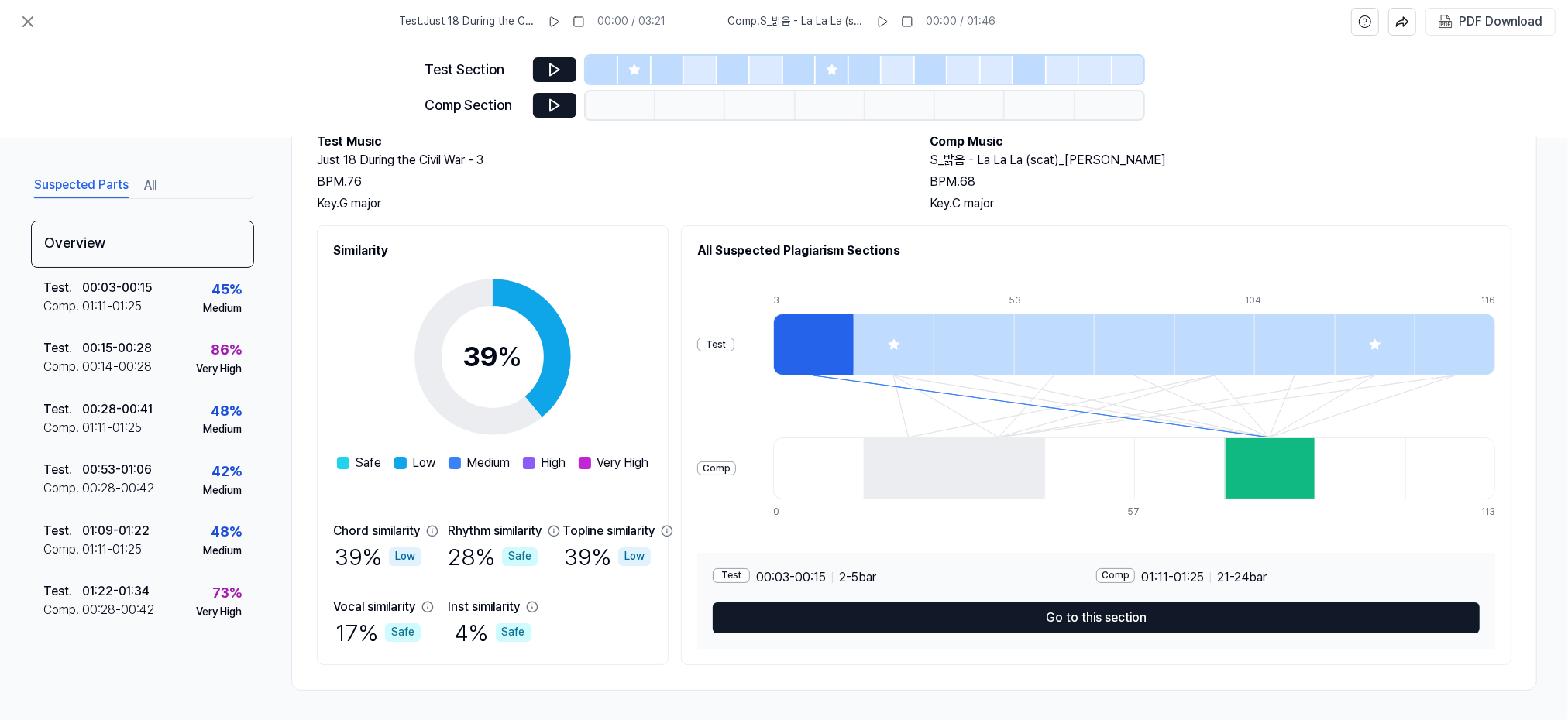
click at [796, 159] on h2 "Just 18 During the Civil War - 3" at bounding box center [607, 160] width 582 height 19
click at [23, 21] on icon at bounding box center [28, 22] width 19 height 19
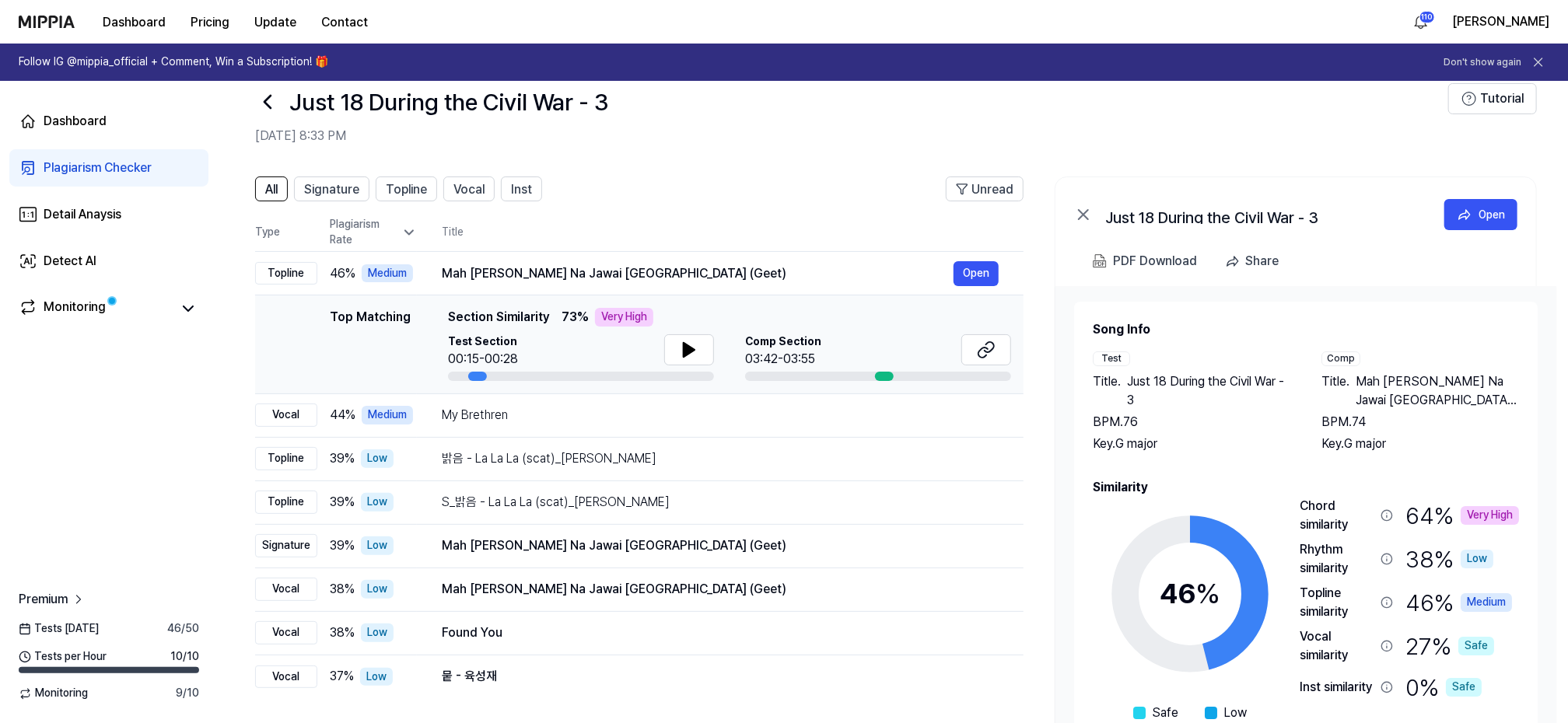
scroll to position [0, 0]
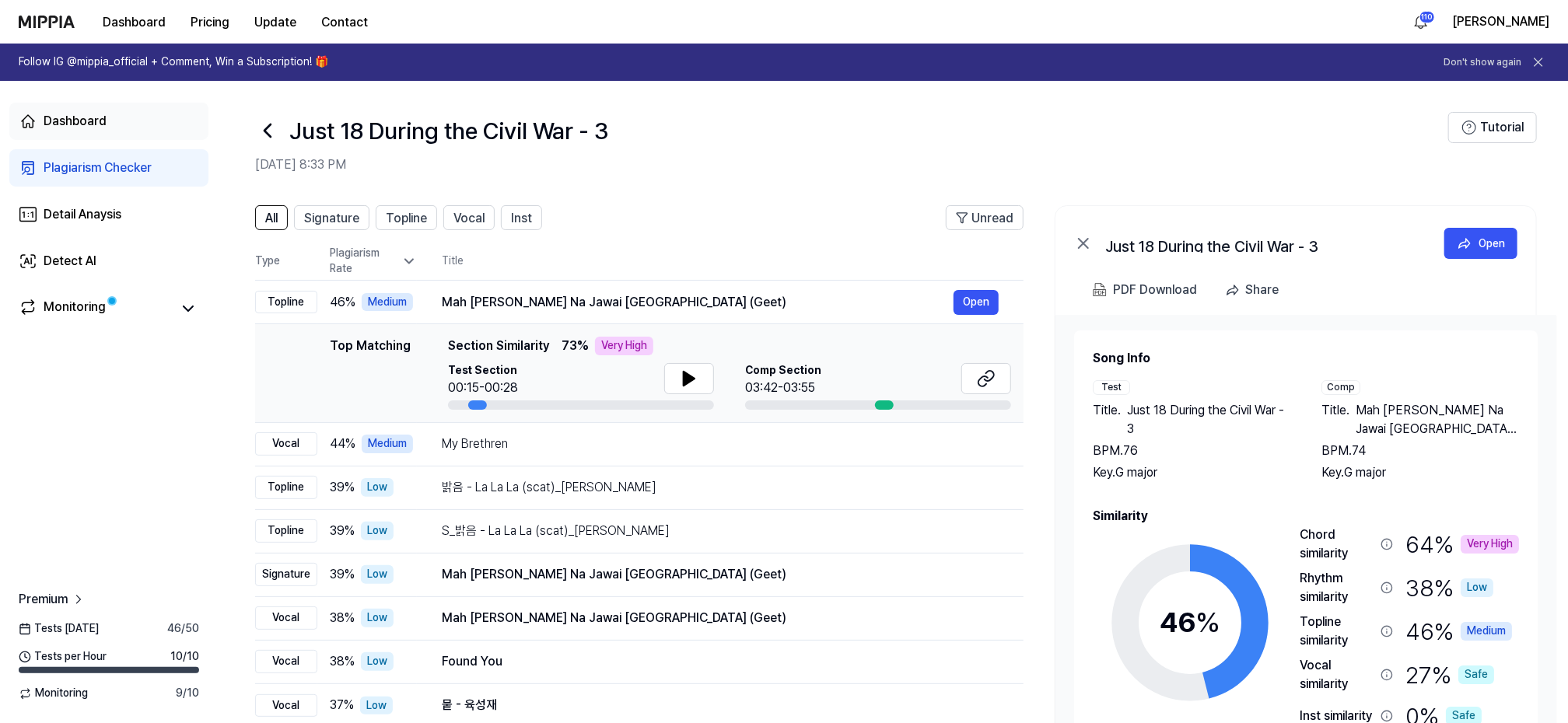
click at [57, 116] on div "Dashboard" at bounding box center [75, 122] width 63 height 19
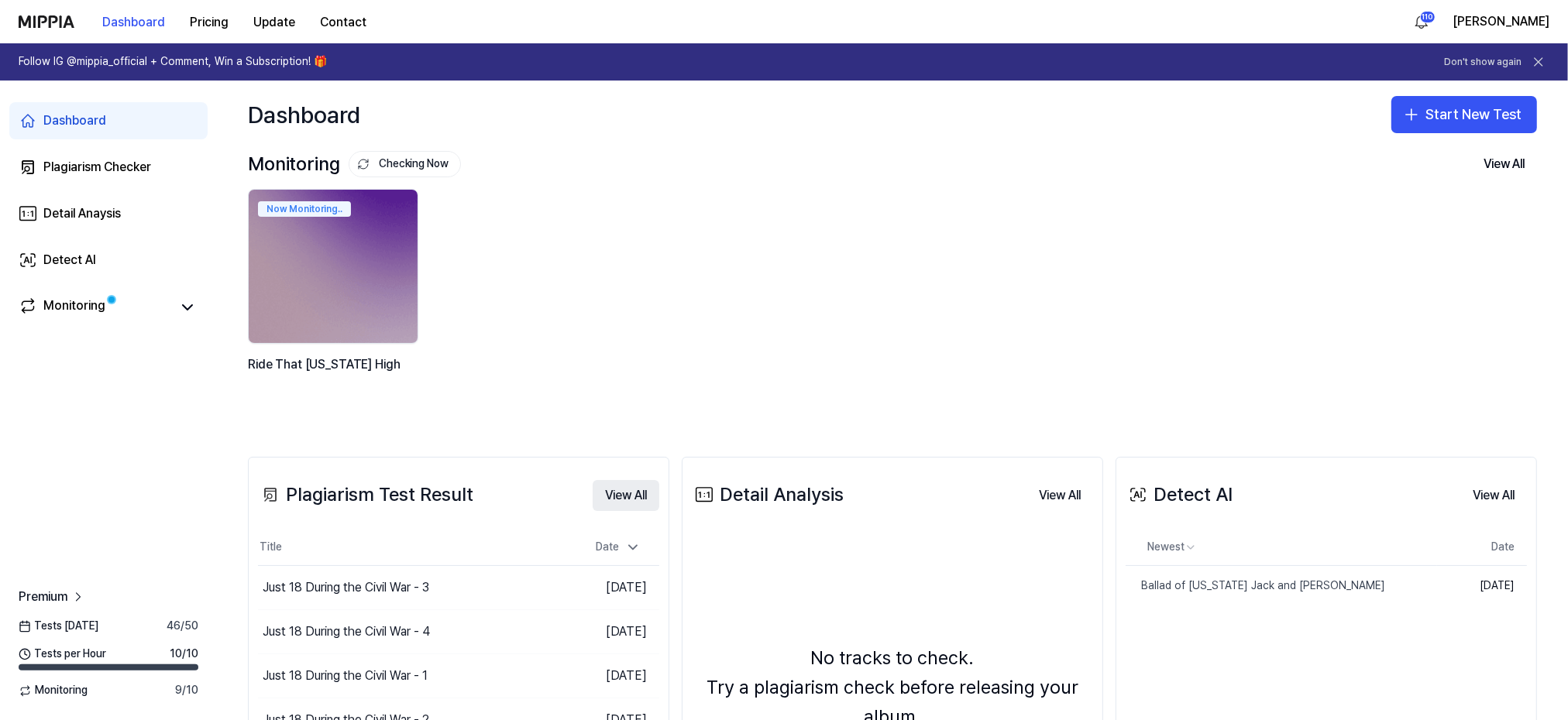
click at [633, 491] on button "View All" at bounding box center [625, 495] width 66 height 31
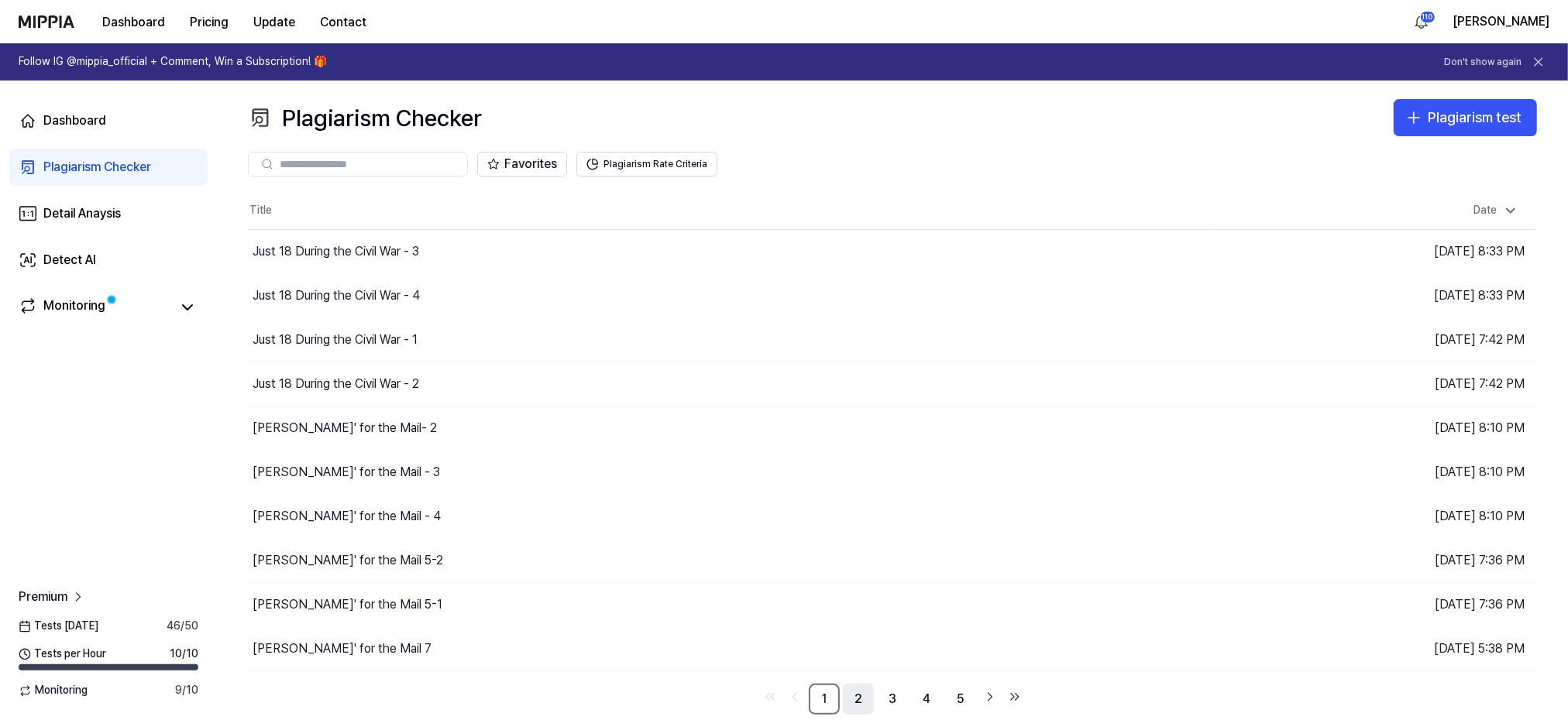
click at [855, 700] on link "2" at bounding box center [858, 699] width 31 height 31
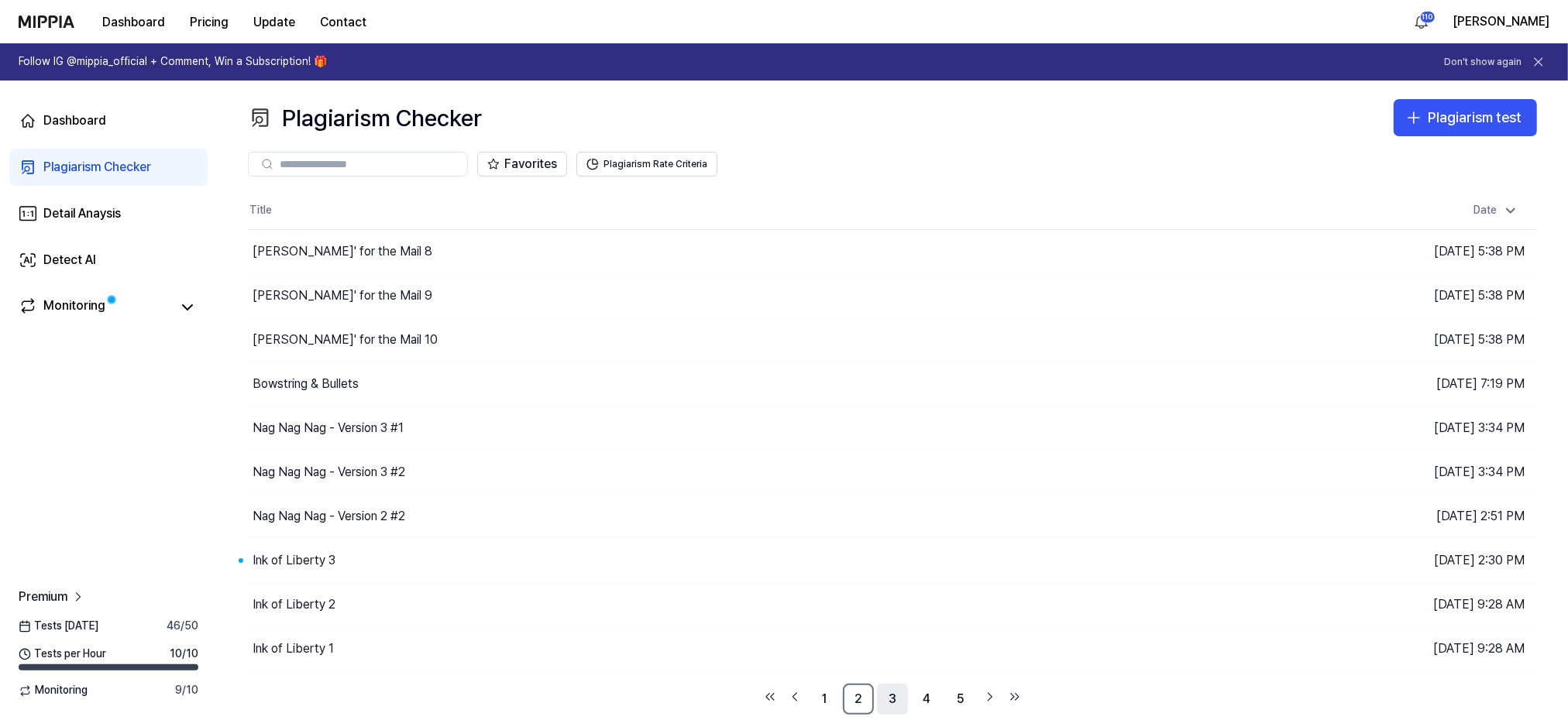
click at [892, 701] on link "3" at bounding box center [892, 699] width 31 height 31
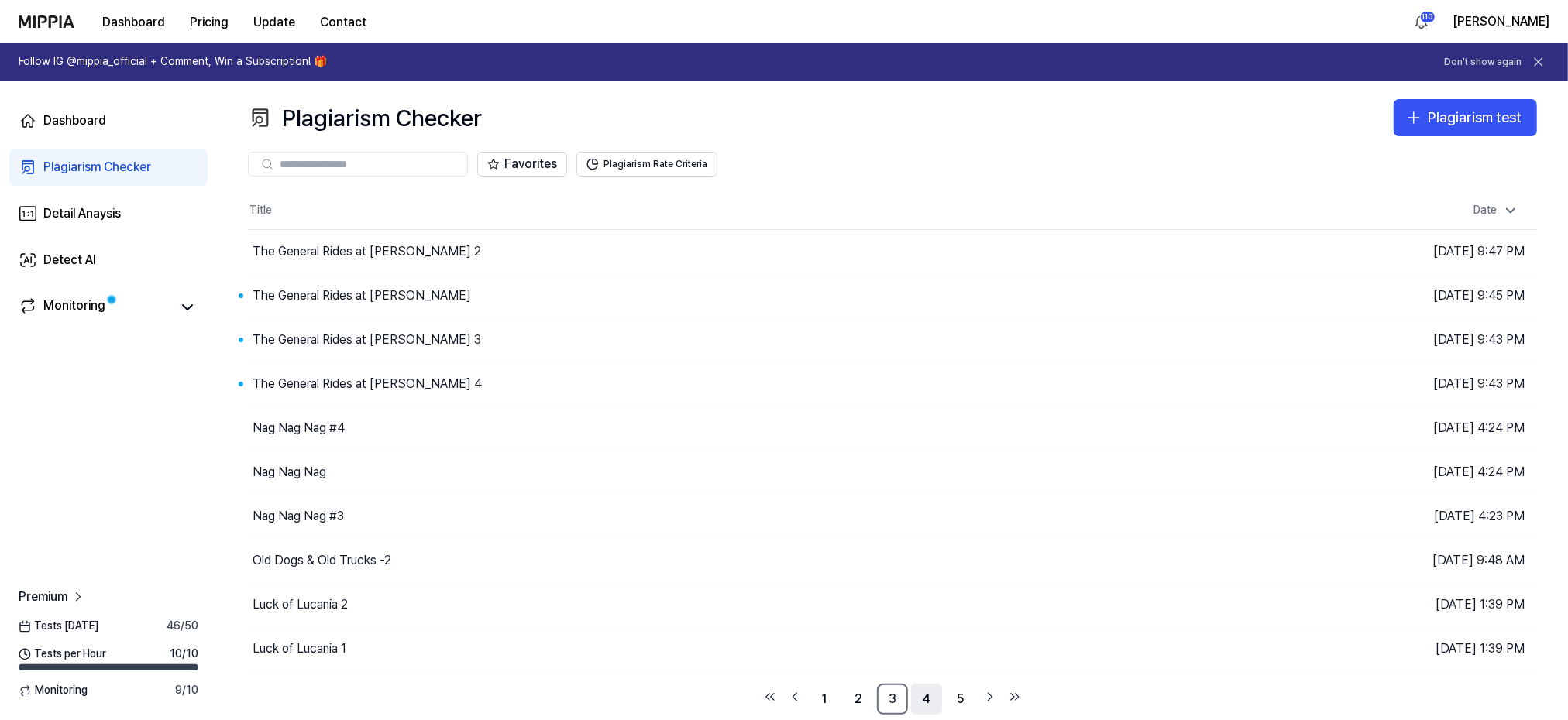
click at [927, 695] on link "4" at bounding box center [926, 699] width 31 height 31
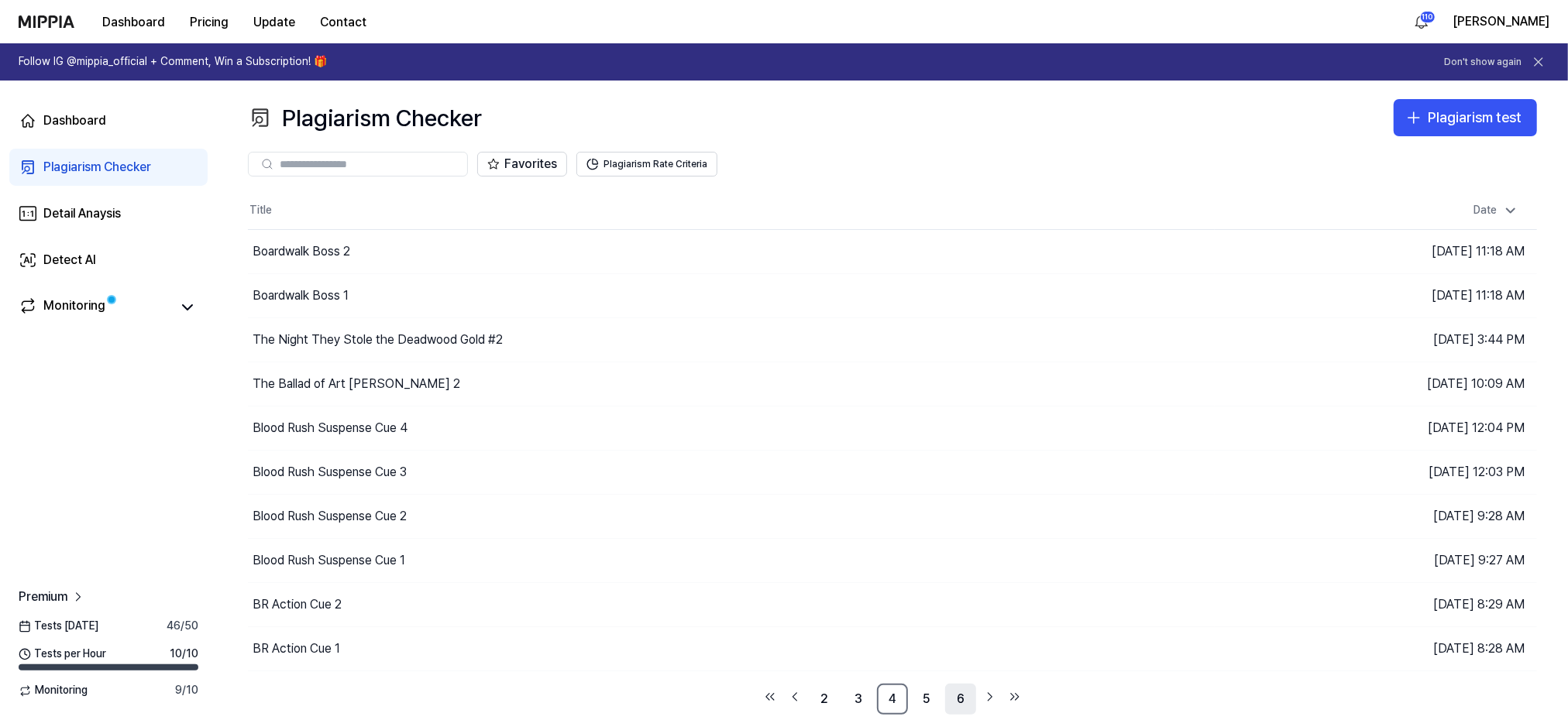
click at [962, 696] on link "6" at bounding box center [961, 699] width 31 height 31
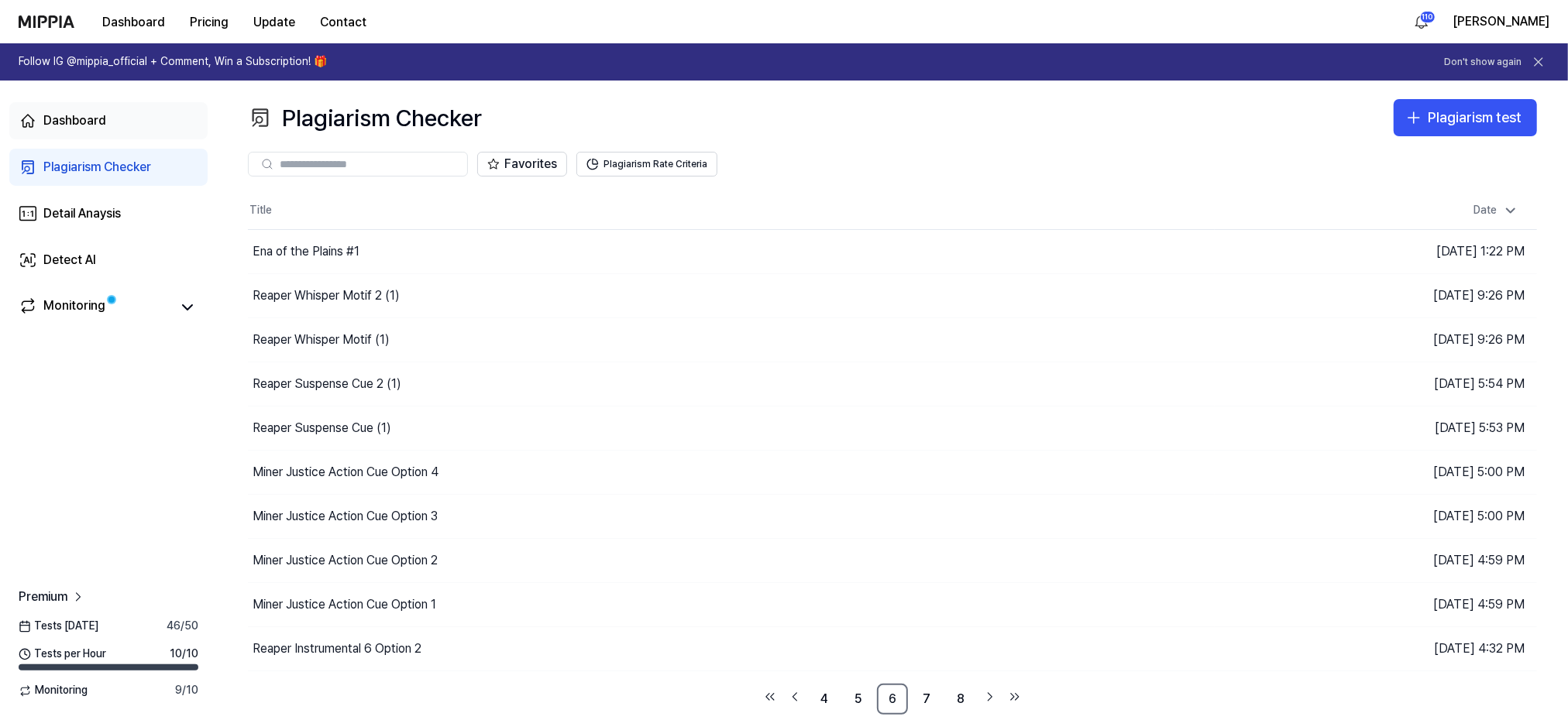
click at [77, 117] on div "Dashboard" at bounding box center [75, 121] width 63 height 19
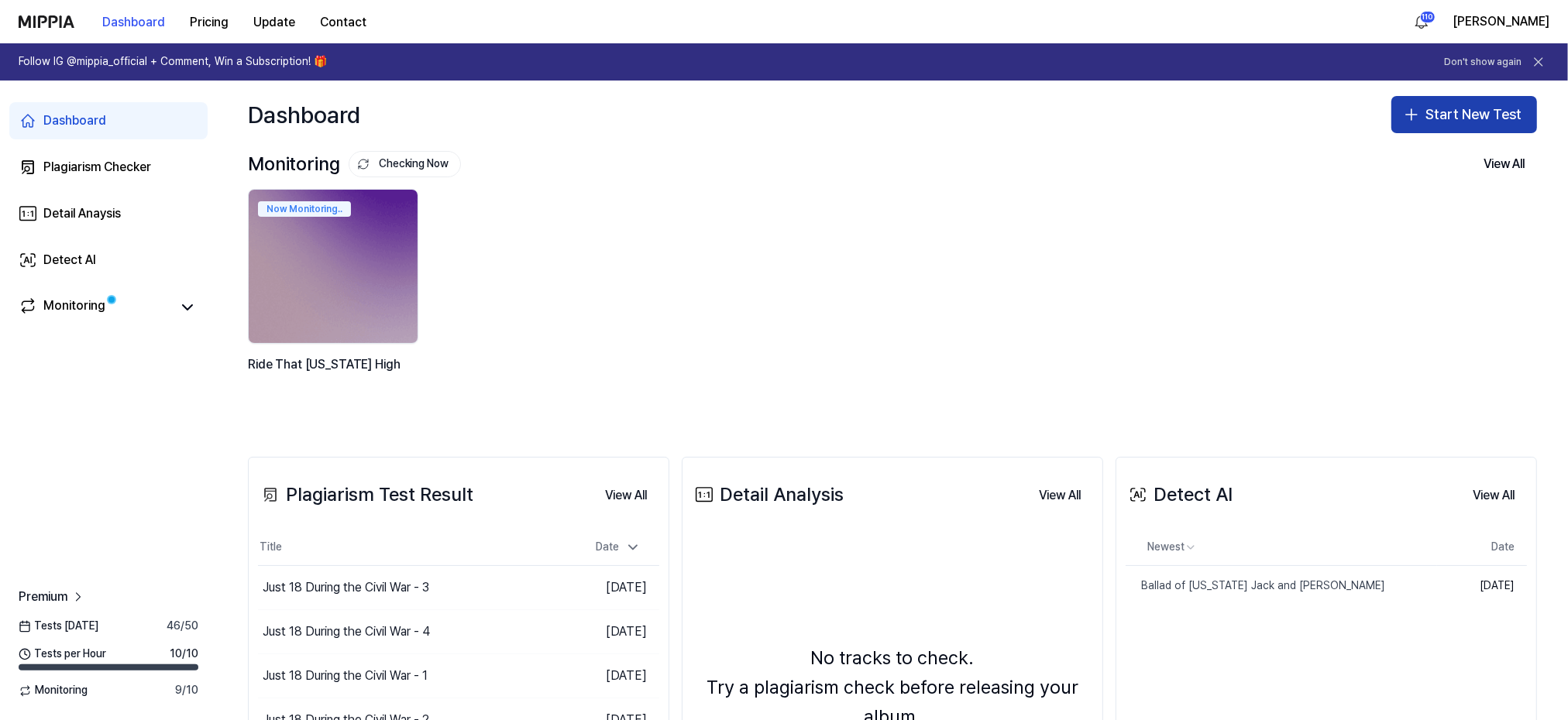
click at [1447, 112] on button "Start New Test" at bounding box center [1464, 114] width 145 height 37
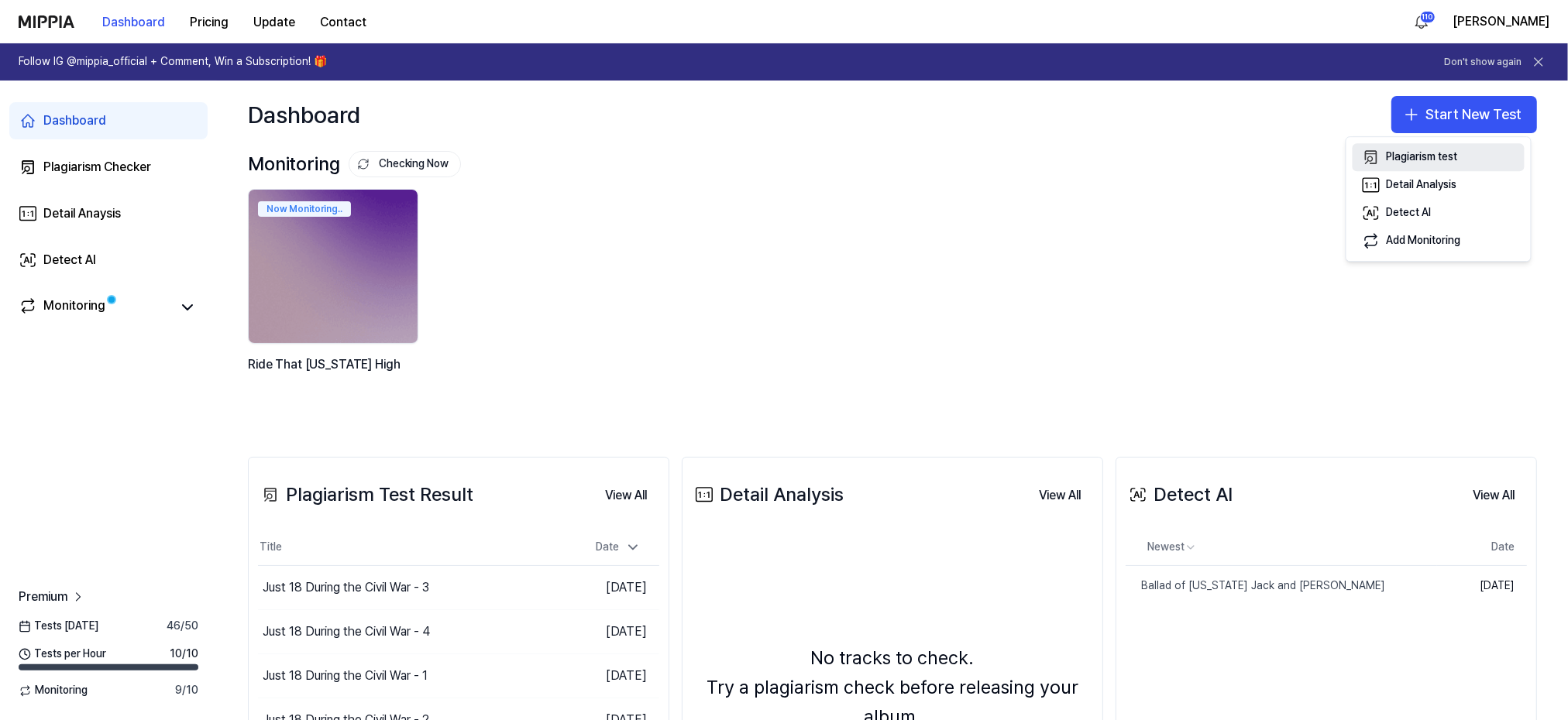
click at [1401, 154] on div "Plagiarism test" at bounding box center [1422, 157] width 71 height 15
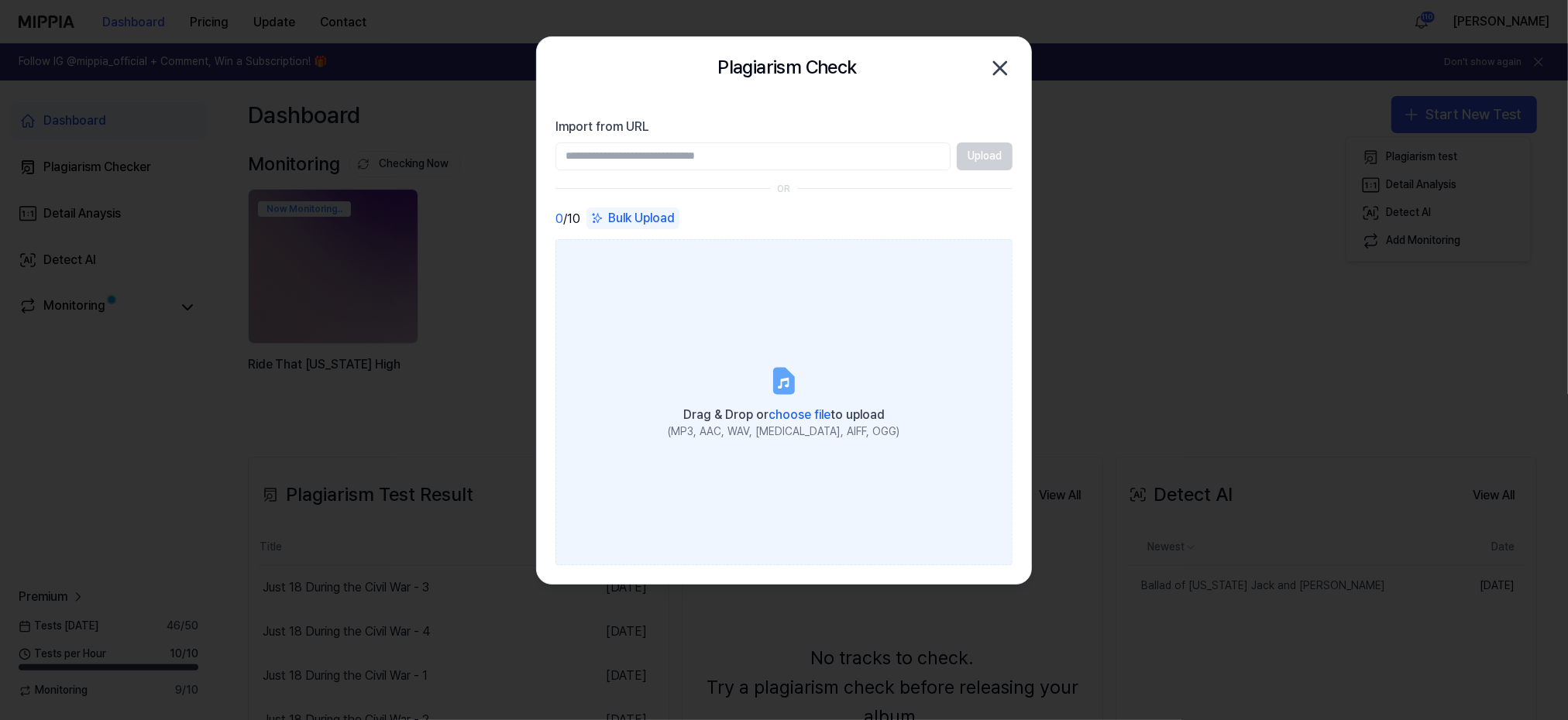
click at [779, 390] on icon at bounding box center [784, 379] width 19 height 24
click at [0, 0] on input "Drag & Drop or choose file to upload (MP3, AAC, WAV, [MEDICAL_DATA], AIFF, OGG)" at bounding box center [0, 0] width 0 height 0
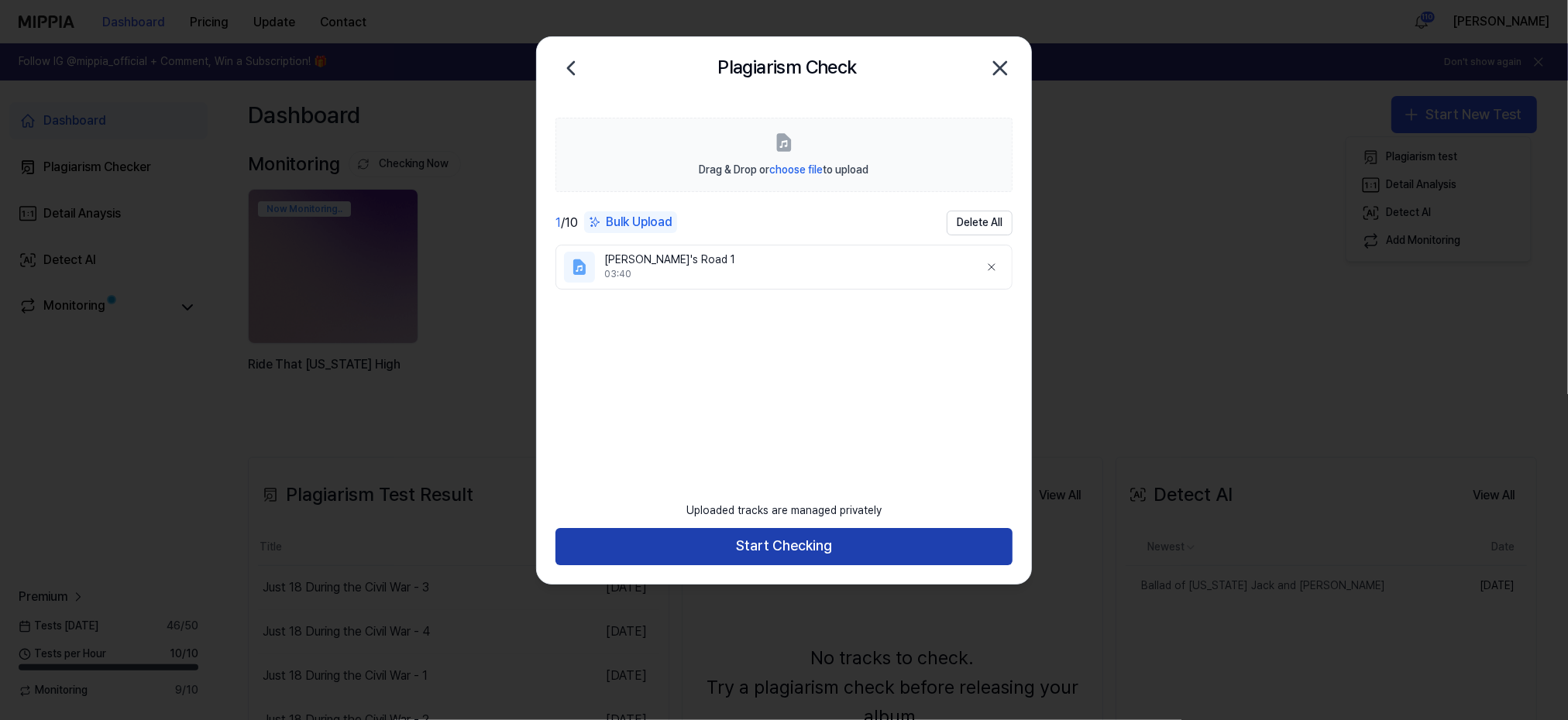
click at [778, 549] on button "Start Checking" at bounding box center [784, 546] width 457 height 37
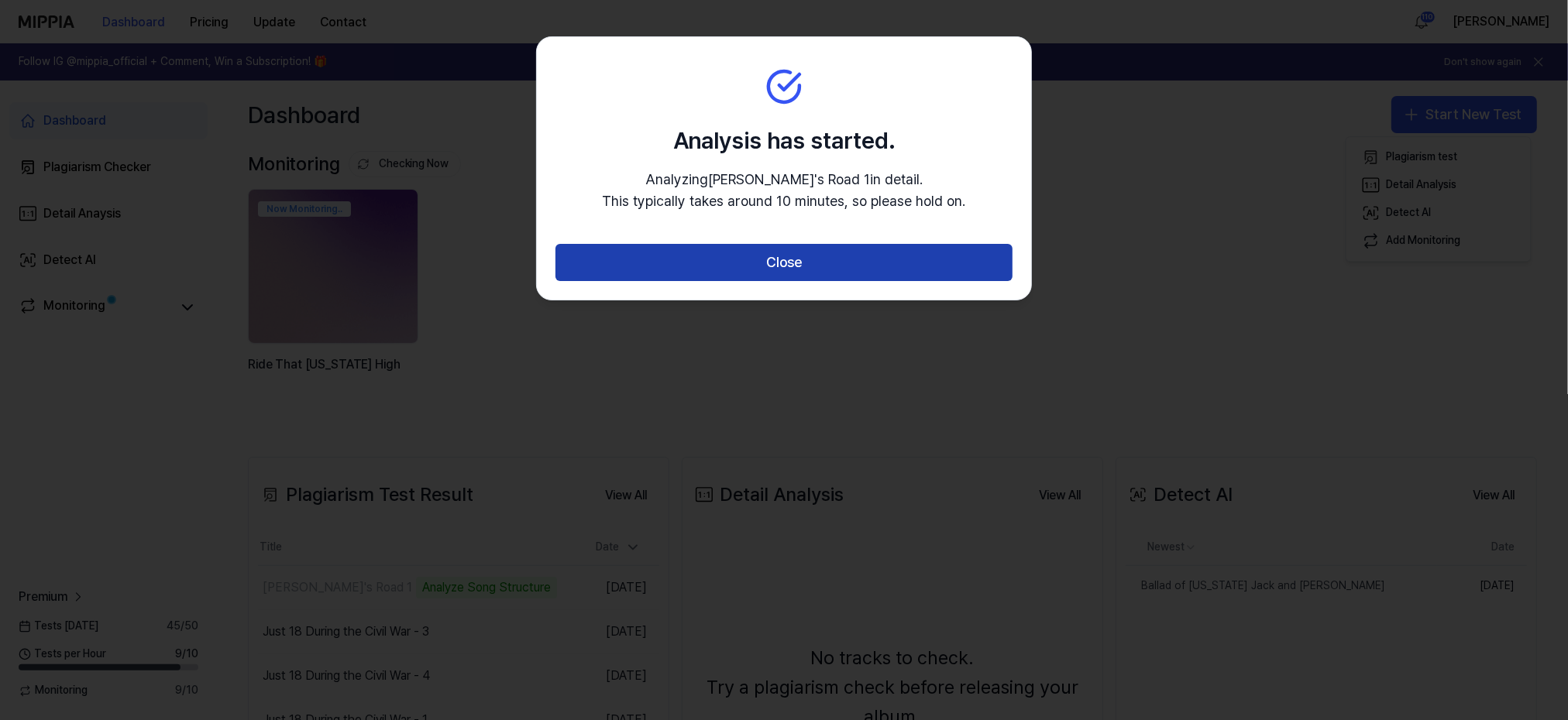
click at [764, 259] on button "Close" at bounding box center [784, 262] width 457 height 37
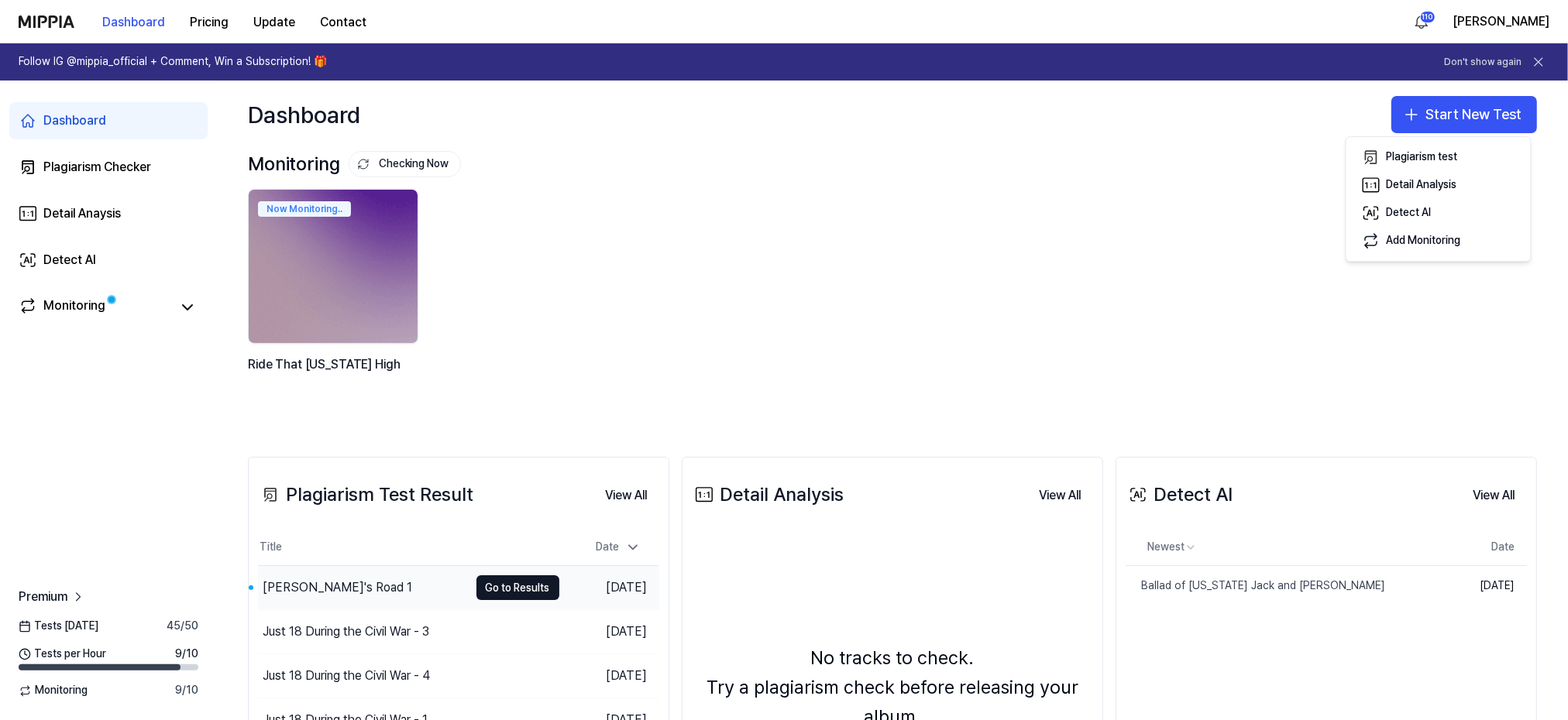
click at [307, 582] on div "[PERSON_NAME]'s Road 1" at bounding box center [338, 588] width 150 height 19
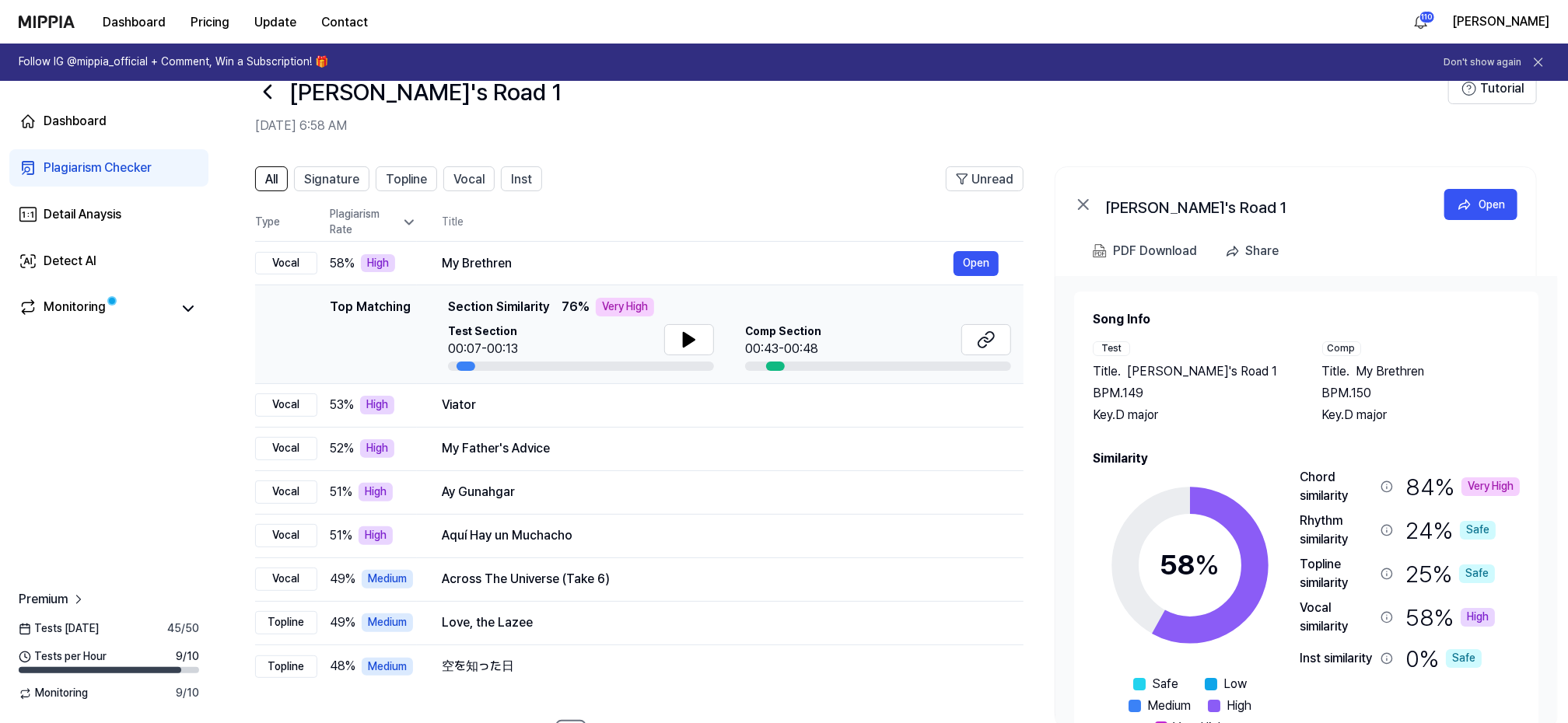
scroll to position [98, 0]
